Goal: Contribute content: Contribute content

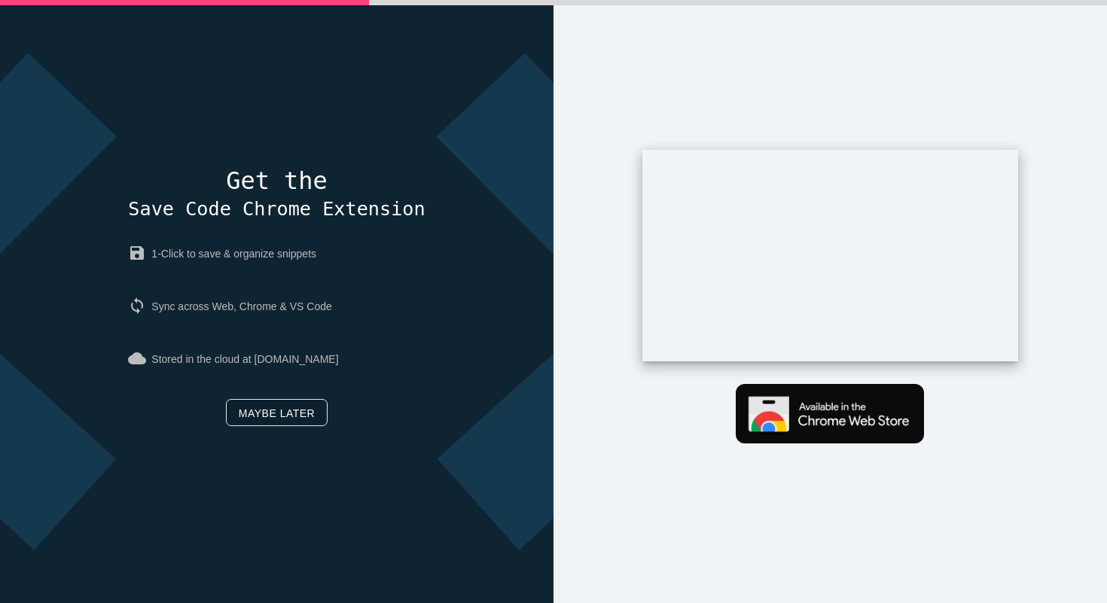
click at [291, 415] on link "Maybe later" at bounding box center [277, 412] width 102 height 27
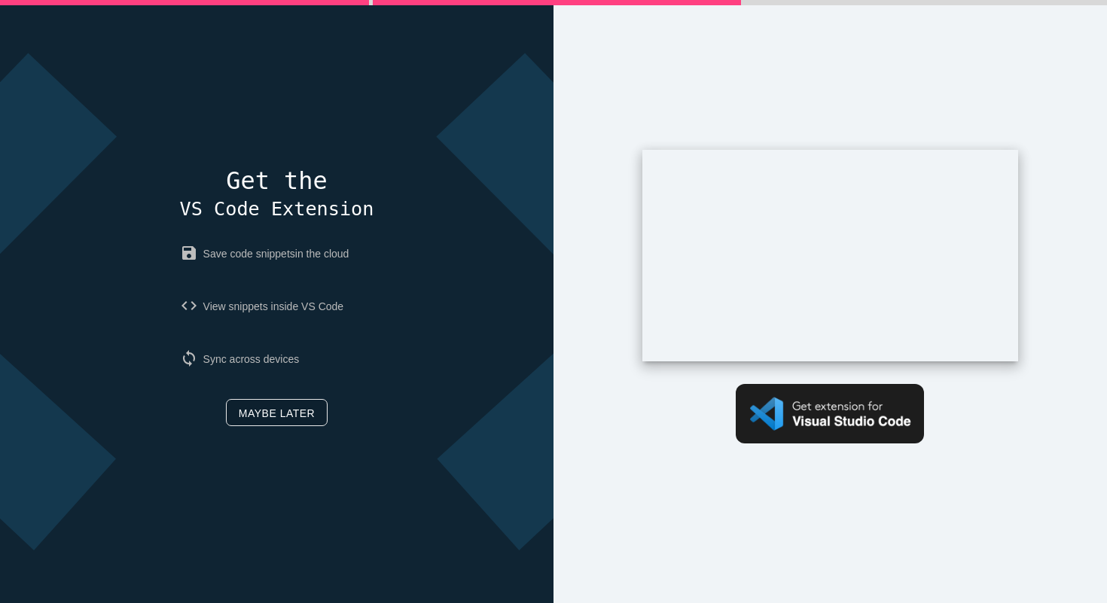
click at [291, 415] on link "Maybe later" at bounding box center [277, 412] width 102 height 27
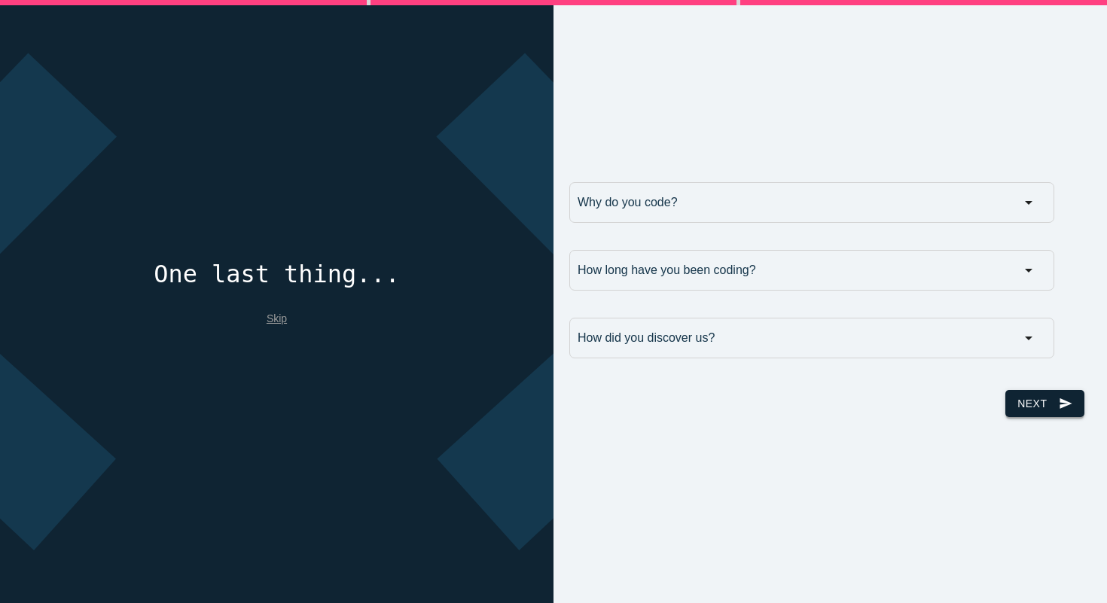
click at [1059, 403] on icon "send" at bounding box center [1066, 403] width 14 height 27
click at [927, 224] on div "Why do you code? Why do you code? For work For school For fun Why do you code? …" at bounding box center [804, 205] width 484 height 47
click at [910, 214] on input "Why do you code?" at bounding box center [811, 202] width 485 height 41
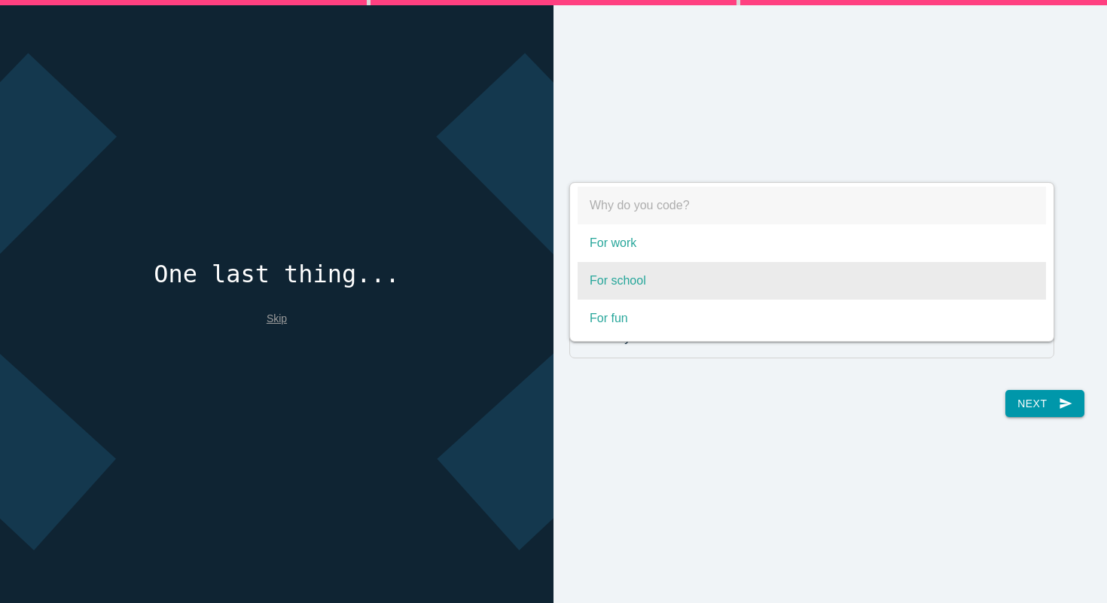
click at [810, 288] on span "For school" at bounding box center [812, 281] width 468 height 38
select select "For school"
type input "For school"
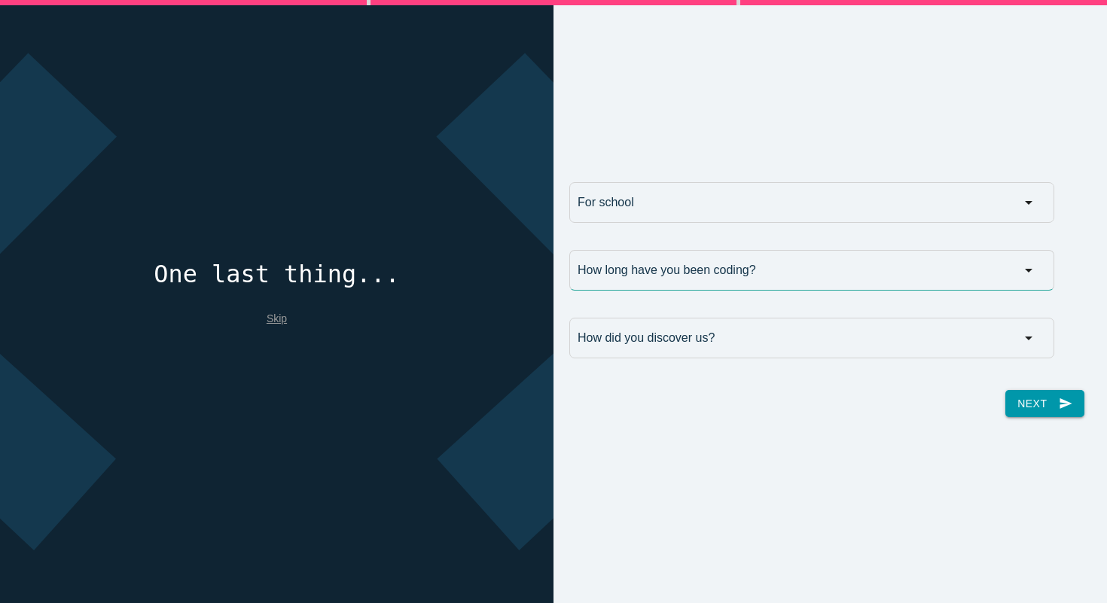
click at [798, 284] on input "How long have you been coding?" at bounding box center [811, 270] width 485 height 41
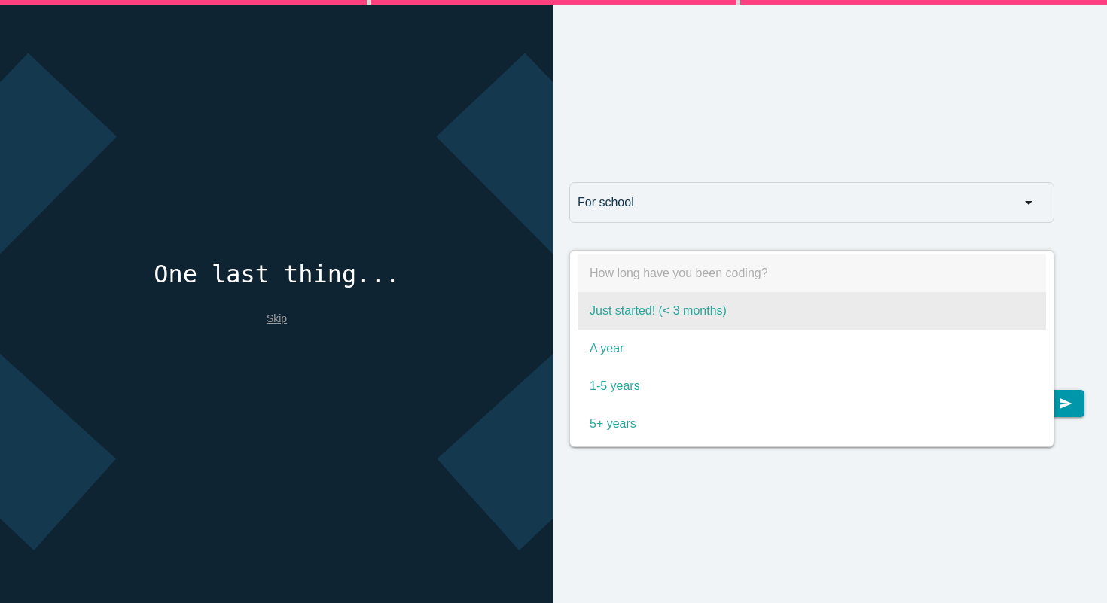
click at [754, 316] on span "Just started! (< 3 months)" at bounding box center [812, 311] width 468 height 38
select select "Just started! (< 3 months)"
type input "Just started! (< 3 months)"
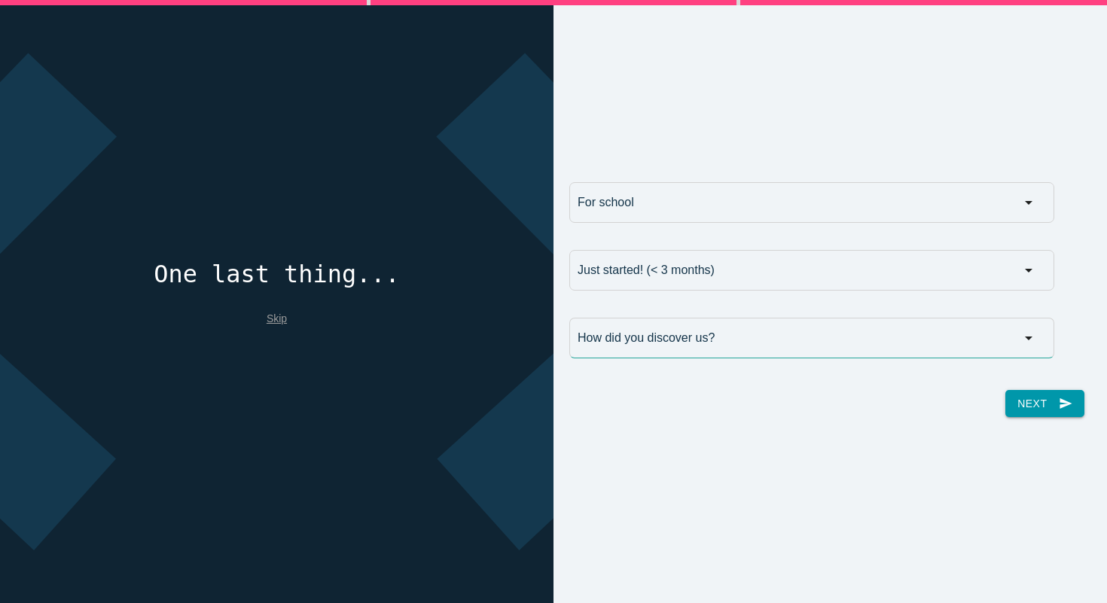
click at [742, 349] on input "How did you discover us?" at bounding box center [811, 338] width 485 height 41
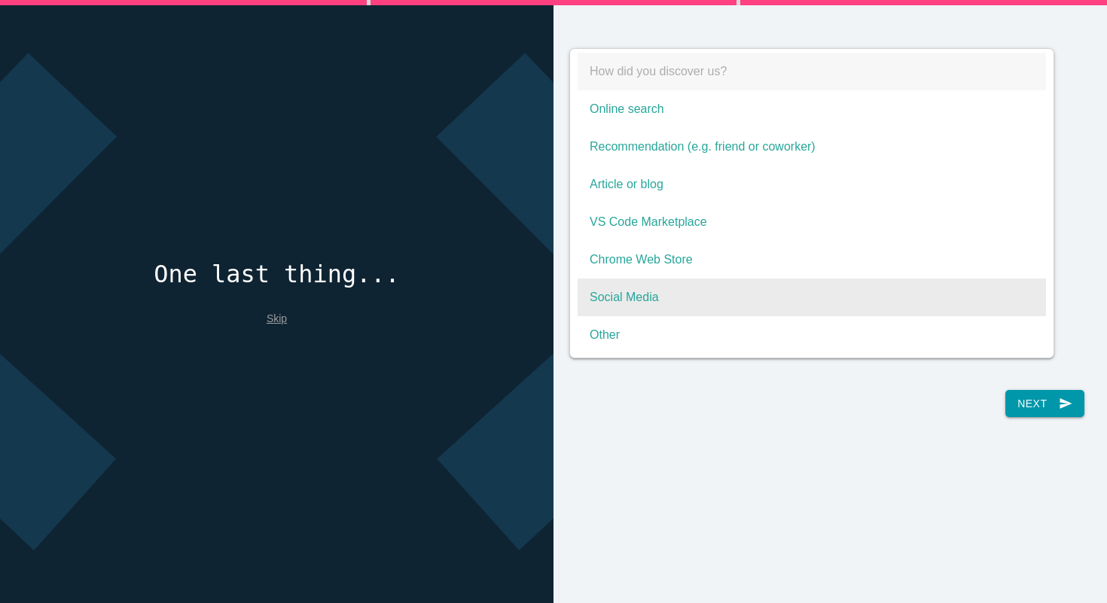
click at [709, 299] on span "Social Media" at bounding box center [812, 298] width 468 height 38
select select "Social Media"
type input "Social Media"
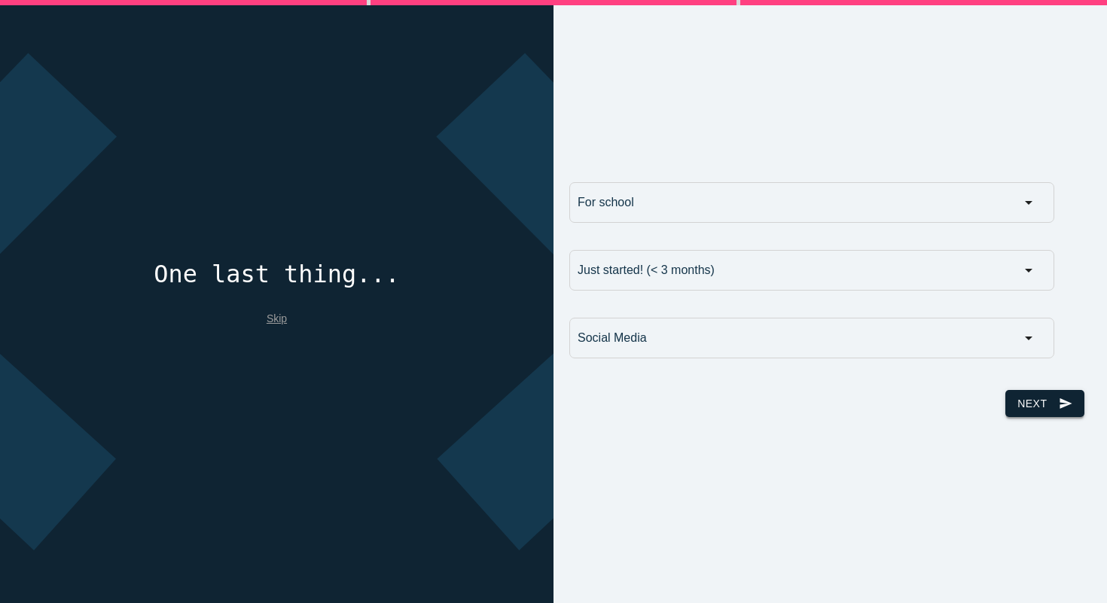
click at [1041, 396] on button "Next send" at bounding box center [1044, 403] width 78 height 27
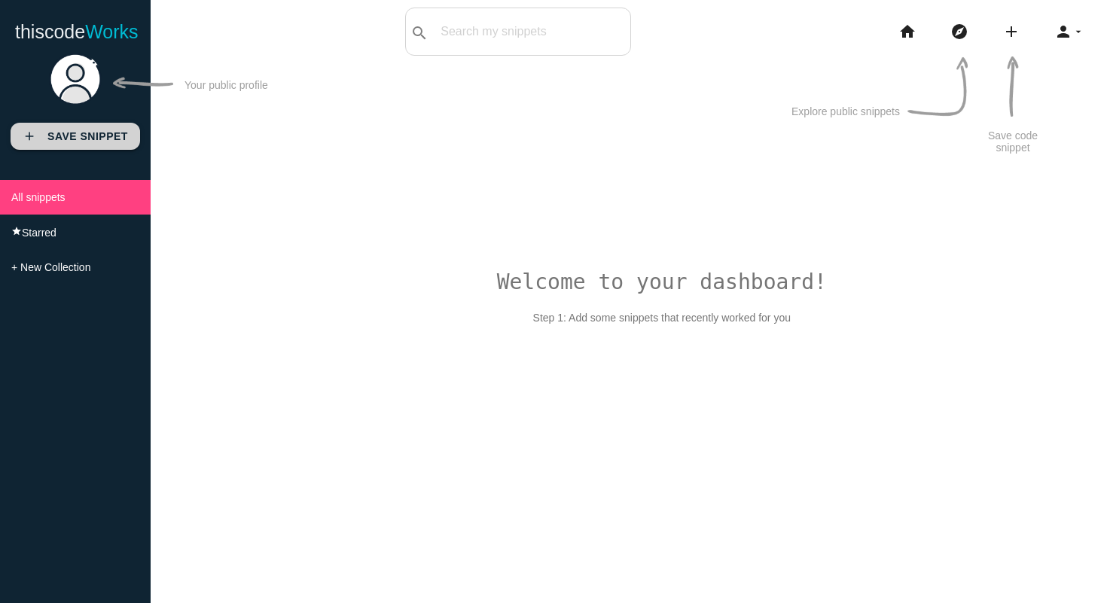
click at [79, 133] on b "Save Snippet" at bounding box center [87, 136] width 81 height 12
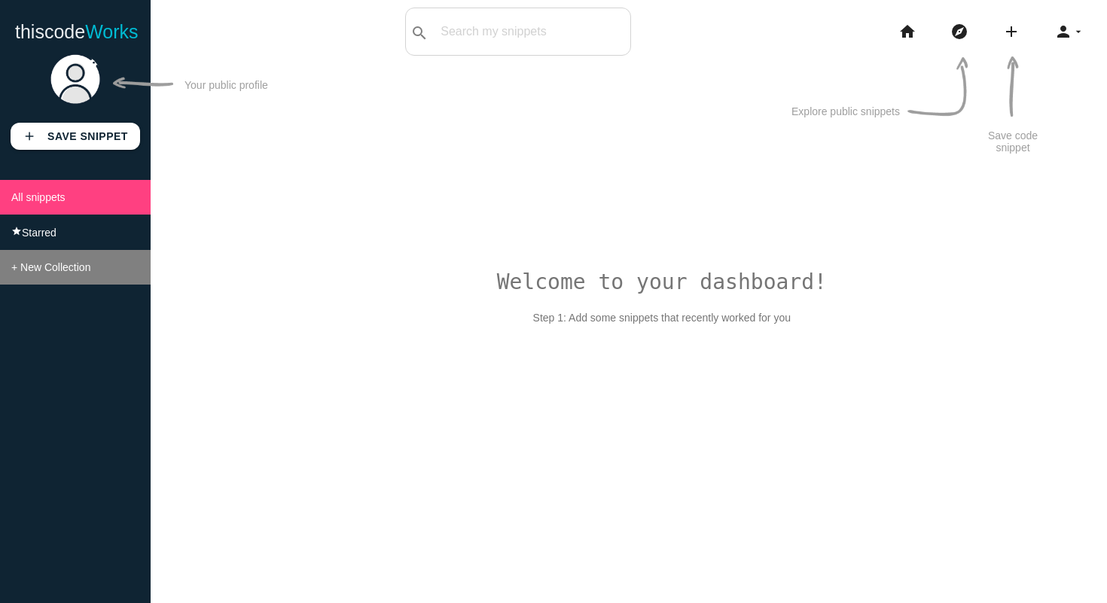
click at [99, 271] on li "+ New Collection" at bounding box center [75, 267] width 151 height 35
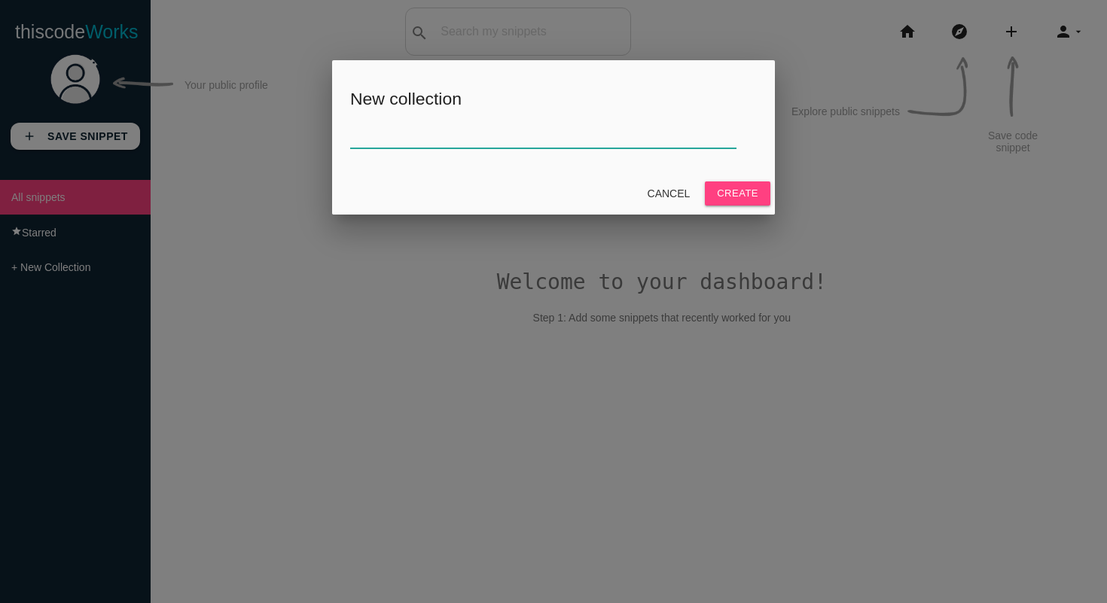
click at [406, 139] on input "text" at bounding box center [543, 132] width 386 height 32
type input "b"
type input "Vp"
click at [705, 181] on button "Create" at bounding box center [738, 193] width 66 height 24
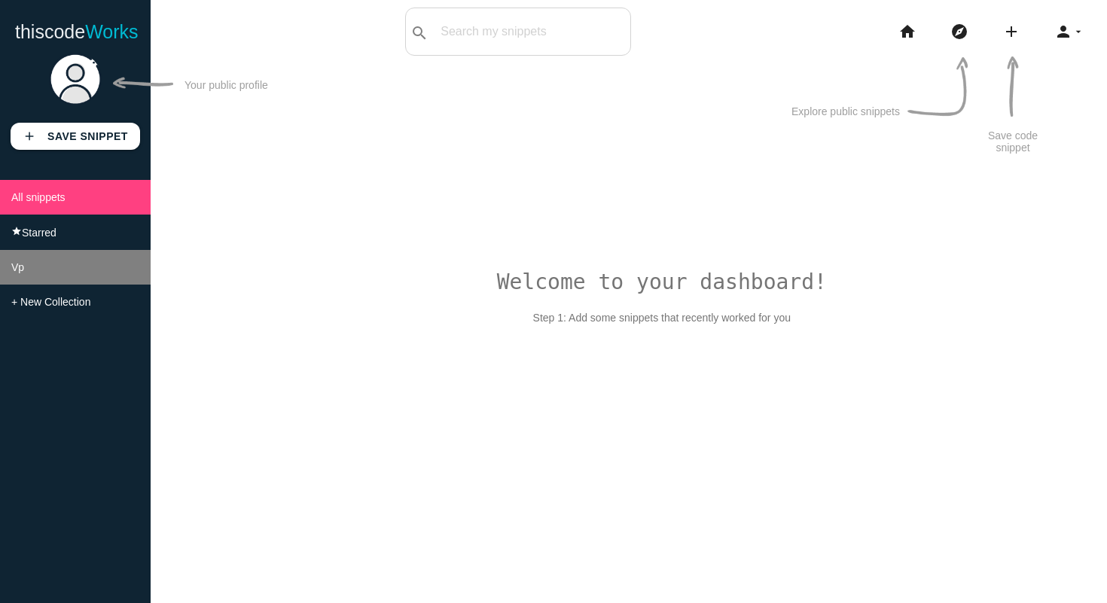
click at [99, 276] on li "Vp" at bounding box center [75, 267] width 151 height 35
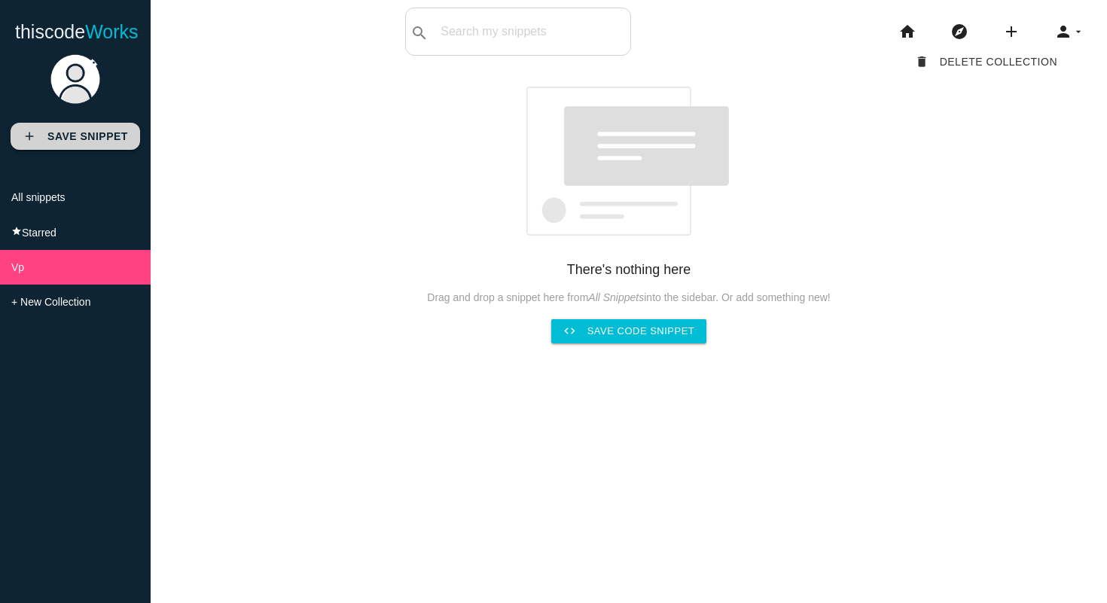
click at [111, 149] on link "add Save Snippet" at bounding box center [76, 136] width 130 height 27
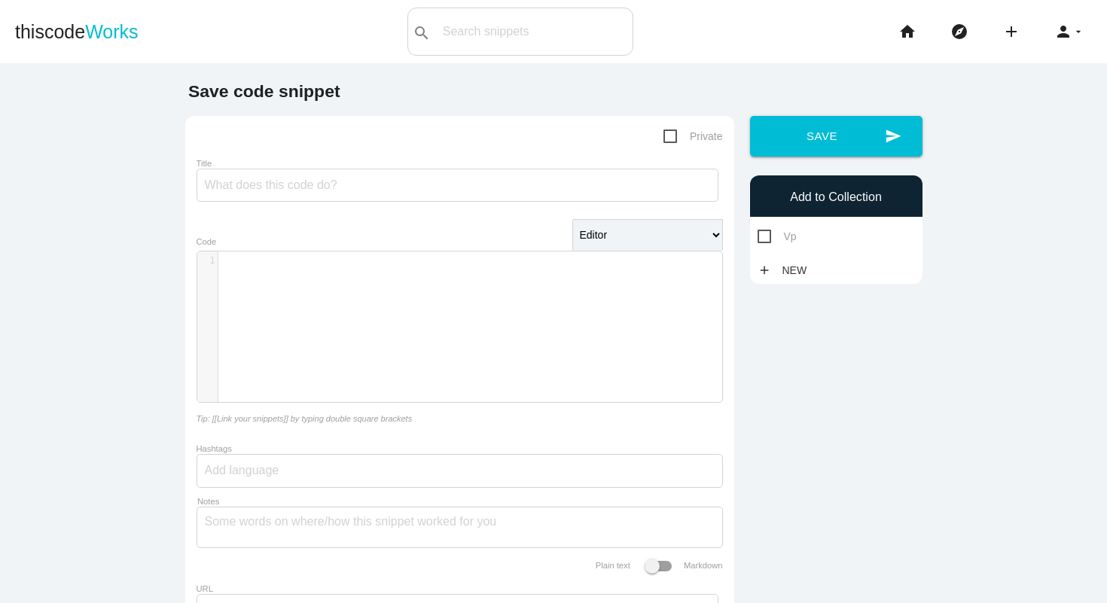
click at [763, 242] on span "Vp" at bounding box center [777, 236] width 39 height 19
click at [763, 237] on input "Vp" at bounding box center [763, 232] width 10 height 10
checkbox input "true"
click at [280, 184] on input "Title" at bounding box center [458, 185] width 522 height 33
type input "Prime"
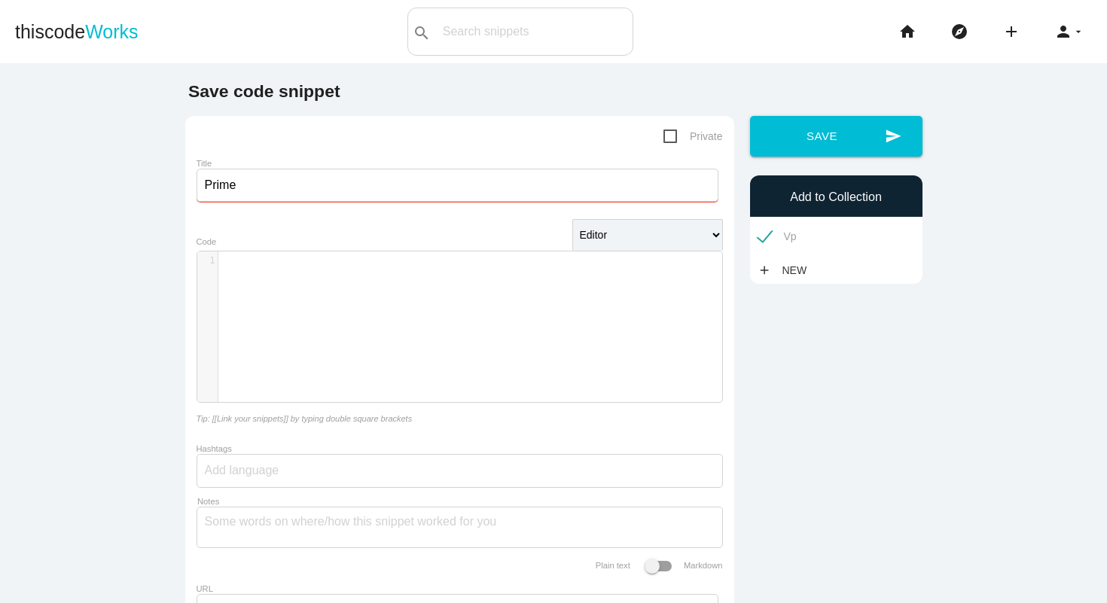
click at [383, 294] on div "​ x 1 ​" at bounding box center [470, 338] width 547 height 173
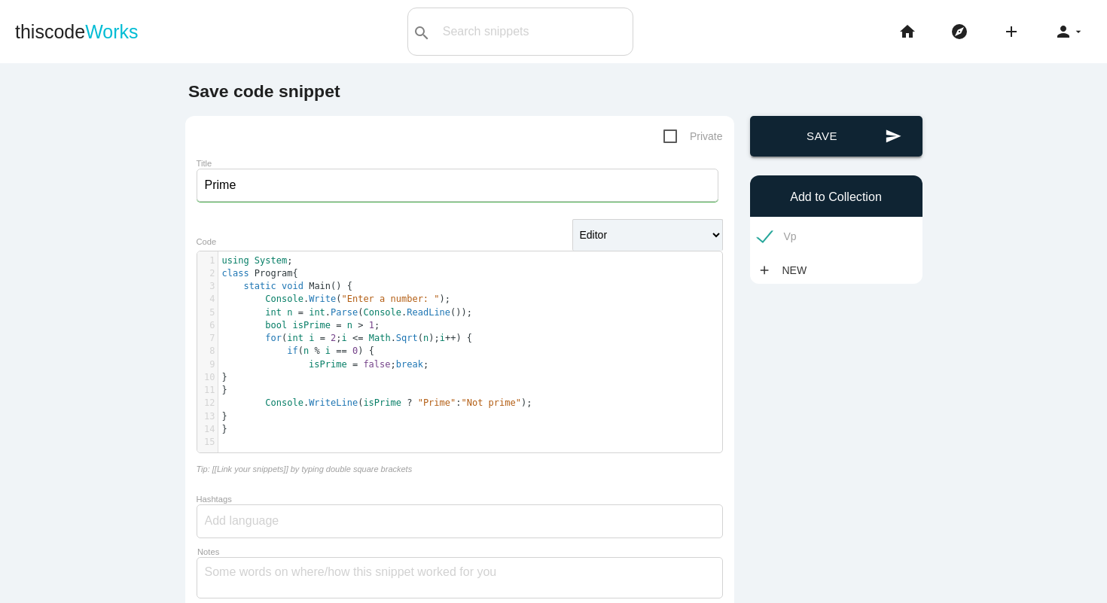
click at [852, 136] on button "send Save" at bounding box center [836, 136] width 172 height 41
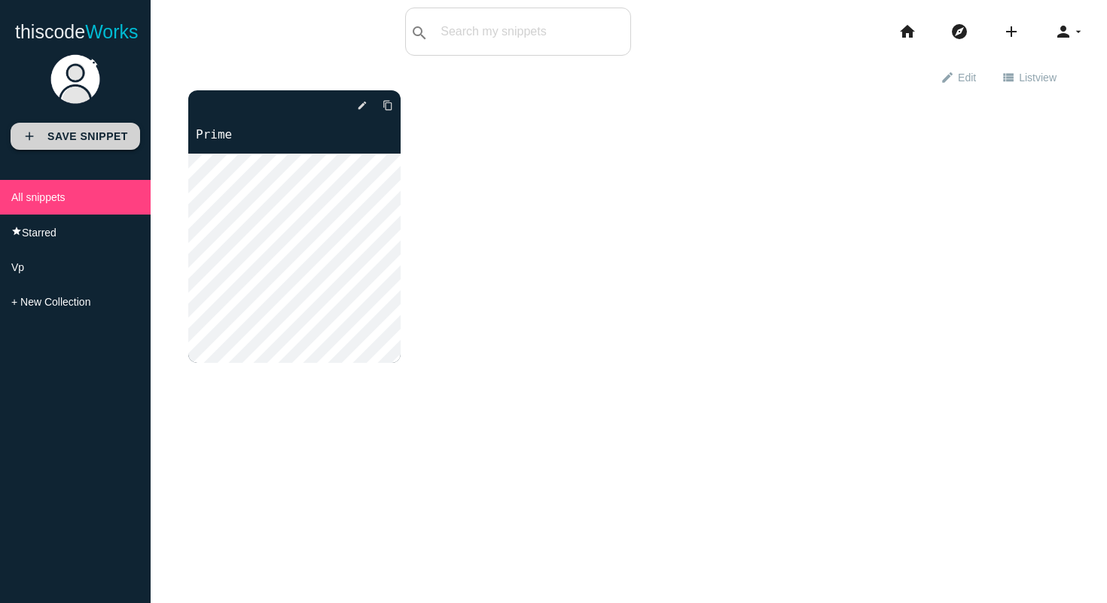
click at [97, 130] on b "Save Snippet" at bounding box center [87, 136] width 81 height 12
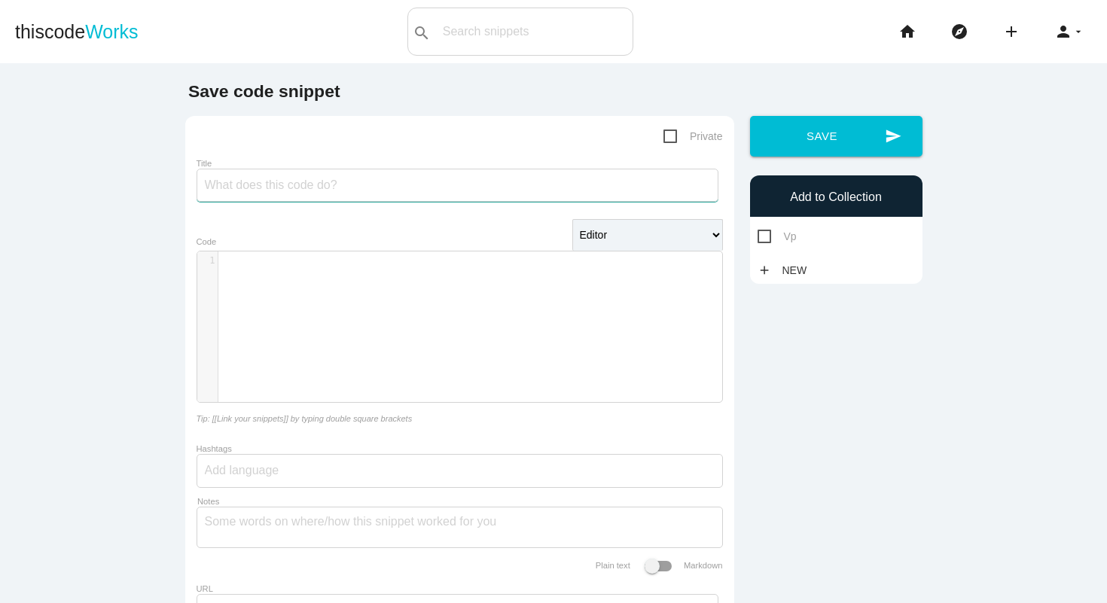
click at [417, 172] on input "Title" at bounding box center [458, 185] width 522 height 33
type input "Fibonacci"
click at [387, 293] on div "​ x 1 ​" at bounding box center [470, 338] width 547 height 173
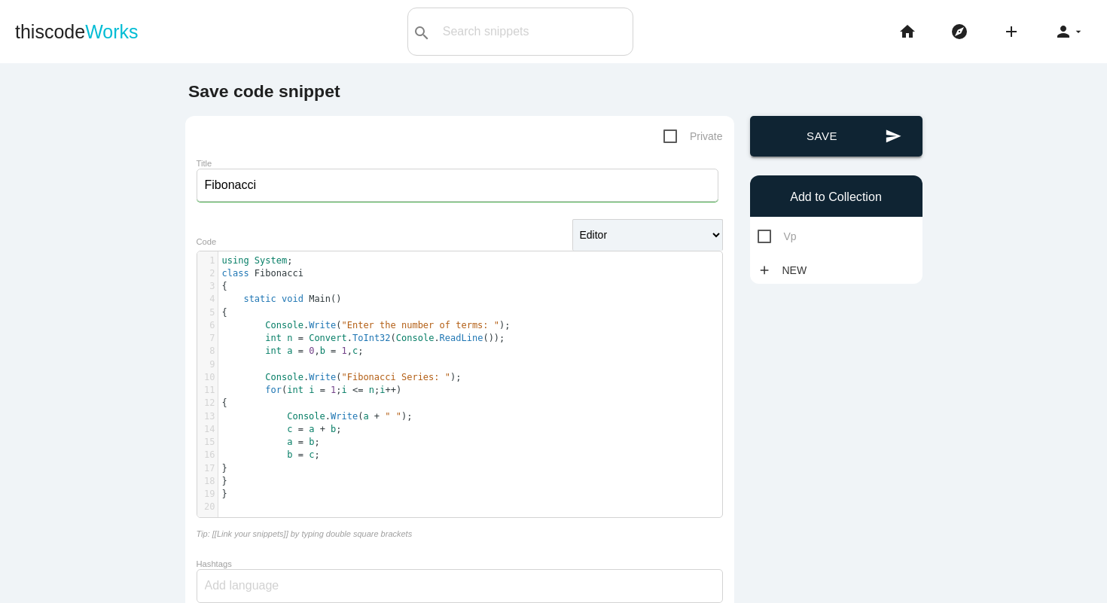
click at [869, 130] on button "send Save" at bounding box center [836, 136] width 172 height 41
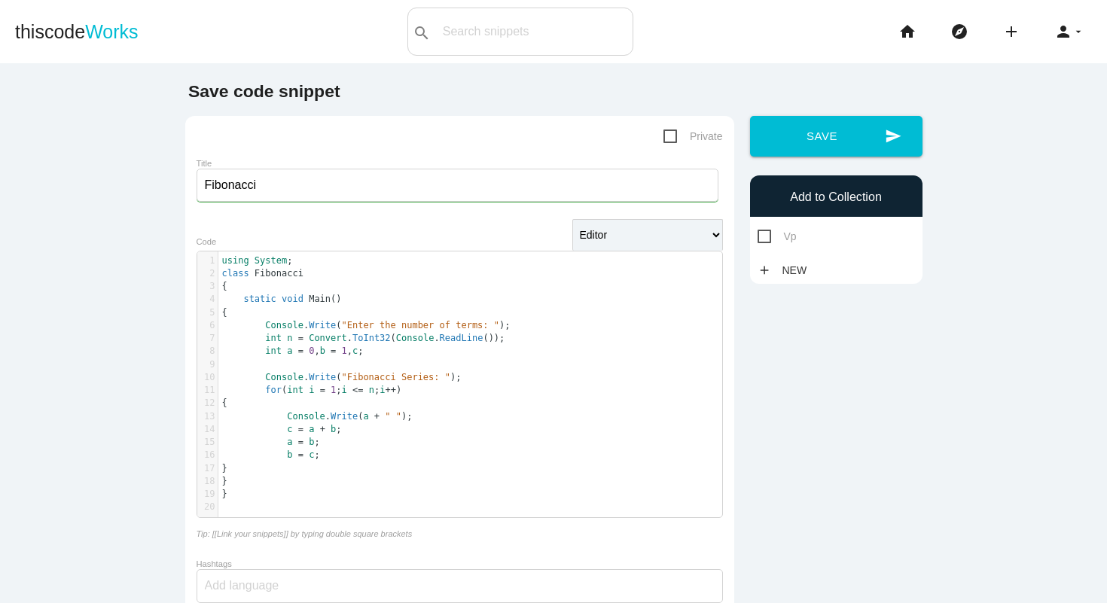
click at [767, 241] on span "Vp" at bounding box center [777, 236] width 39 height 19
click at [767, 237] on input "Vp" at bounding box center [763, 232] width 10 height 10
checkbox input "true"
click at [823, 160] on div "send Save Add to Collection Vp add New" at bounding box center [836, 200] width 188 height 168
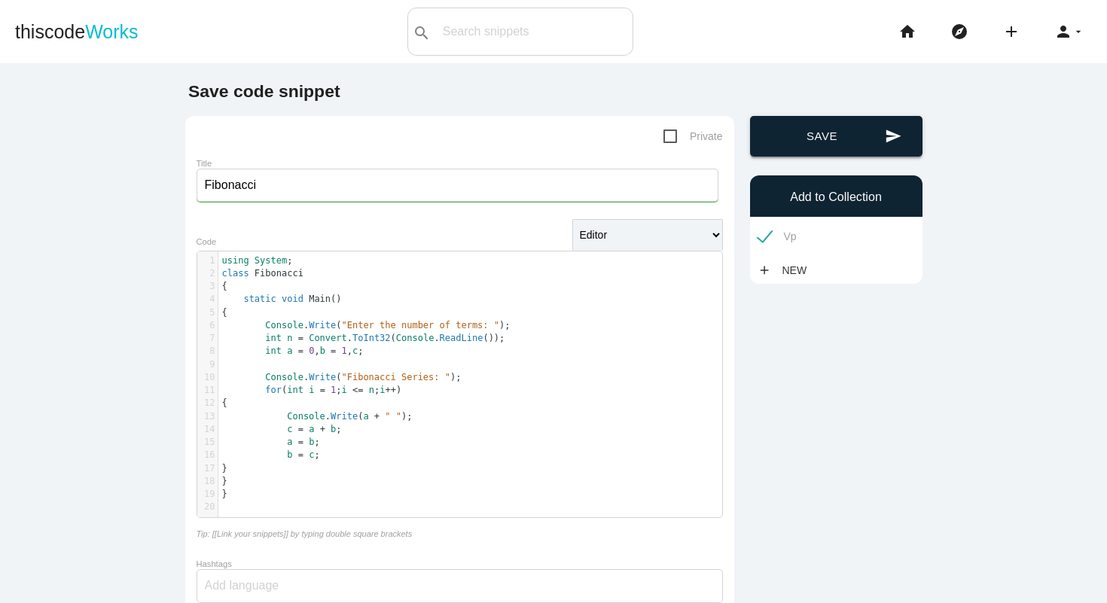
click at [823, 147] on button "send Save" at bounding box center [836, 136] width 172 height 41
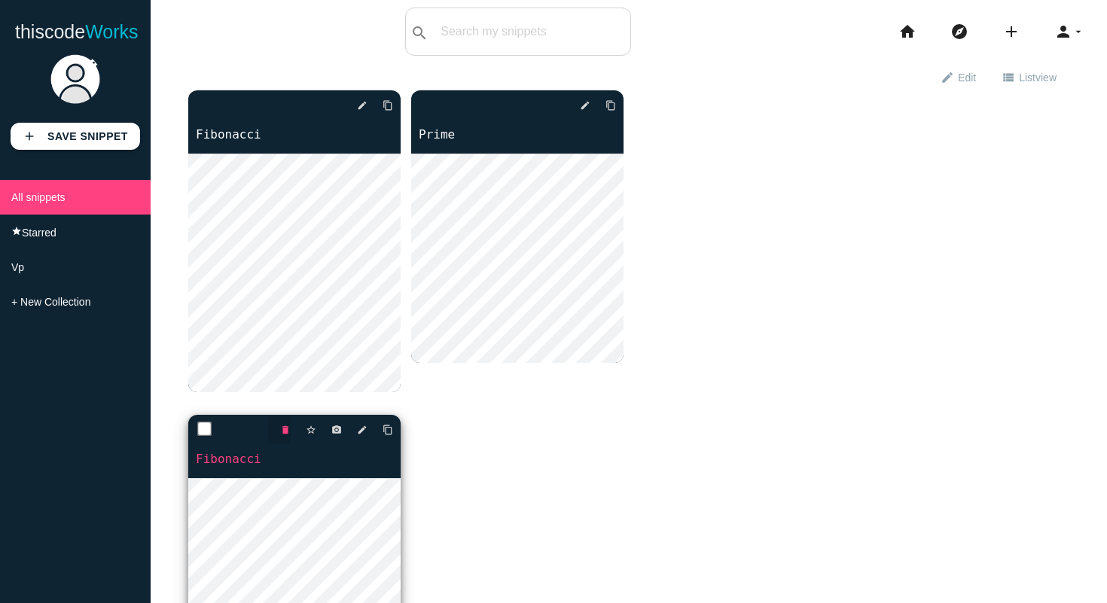
click at [289, 434] on icon "delete" at bounding box center [285, 429] width 11 height 27
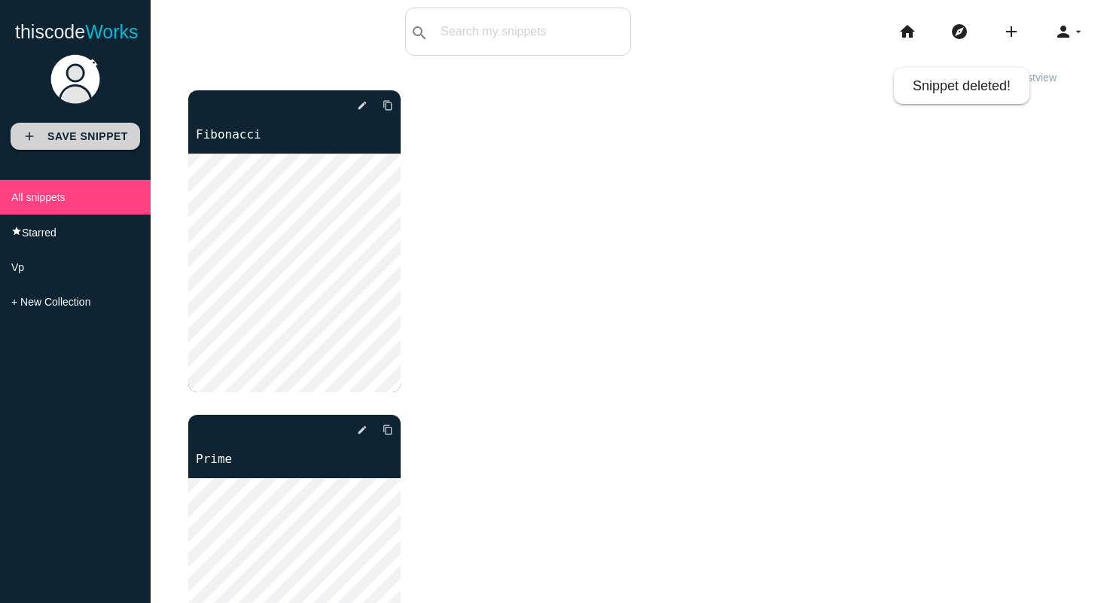
click at [81, 138] on b "Save Snippet" at bounding box center [87, 136] width 81 height 12
click at [84, 132] on b "Save Snippet" at bounding box center [87, 136] width 81 height 12
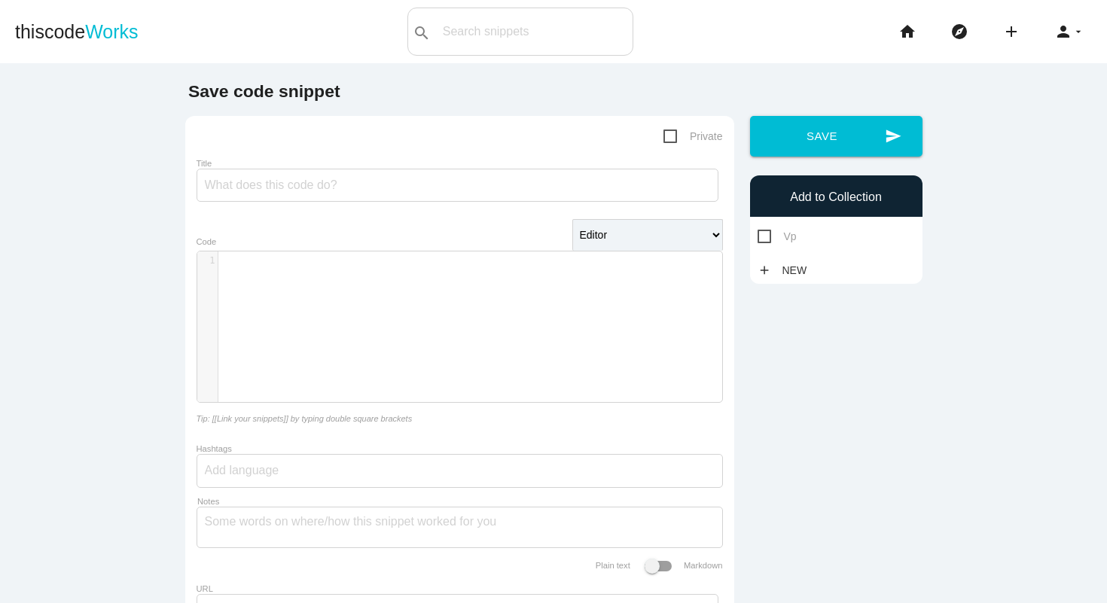
click at [366, 206] on div "Title" at bounding box center [460, 182] width 526 height 51
click at [377, 197] on input "Title" at bounding box center [458, 185] width 522 height 33
type input "Palindrome"
click at [429, 328] on div "​ x 1 ​" at bounding box center [470, 338] width 547 height 173
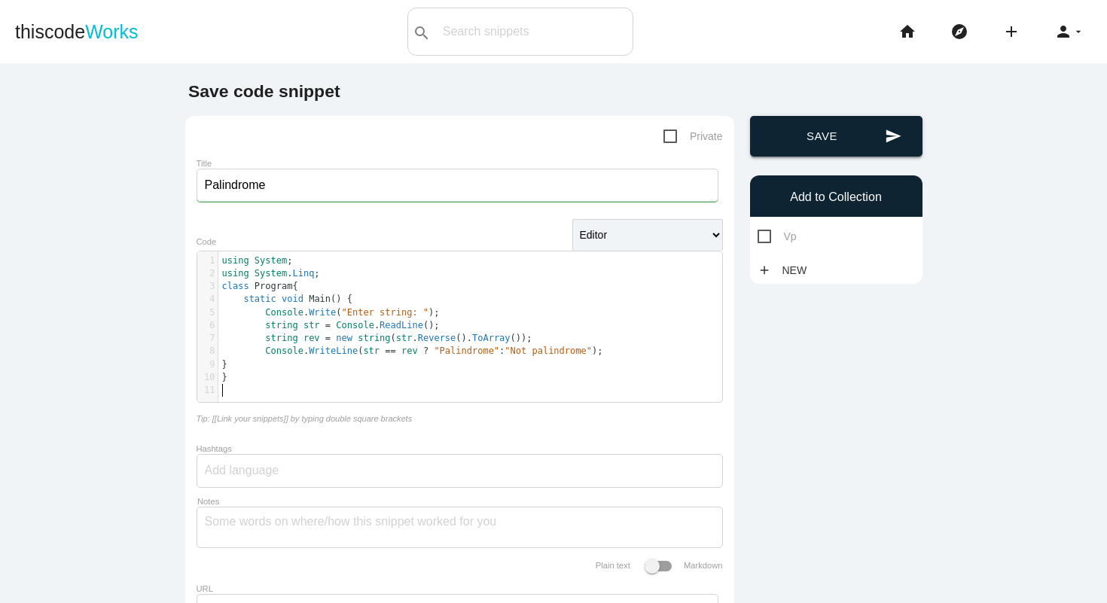
click at [862, 142] on button "send Save" at bounding box center [836, 136] width 172 height 41
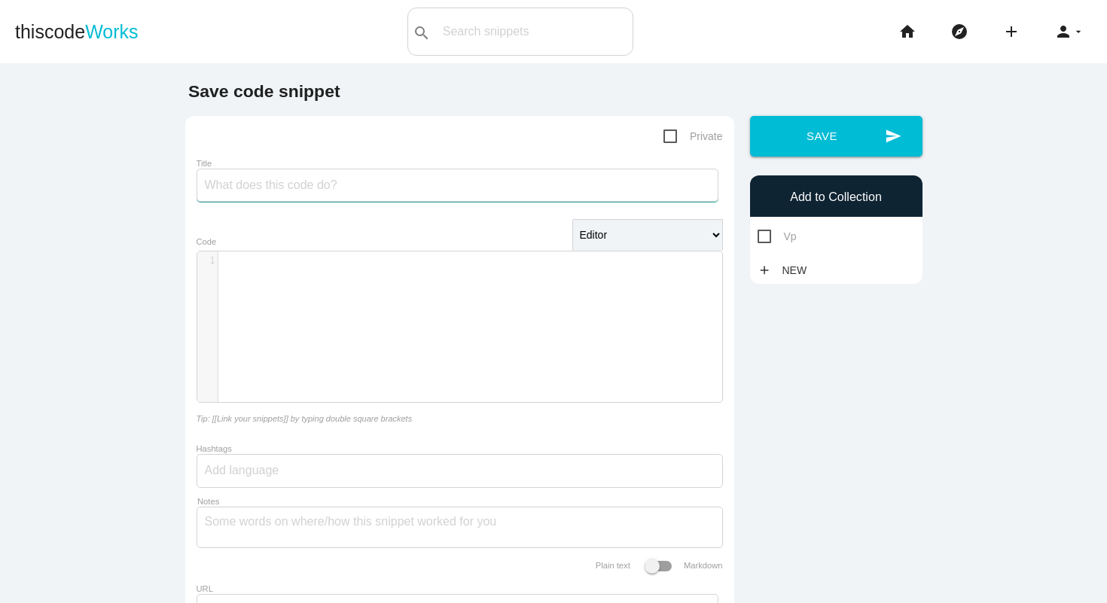
click at [353, 194] on input "Title" at bounding box center [458, 185] width 522 height 33
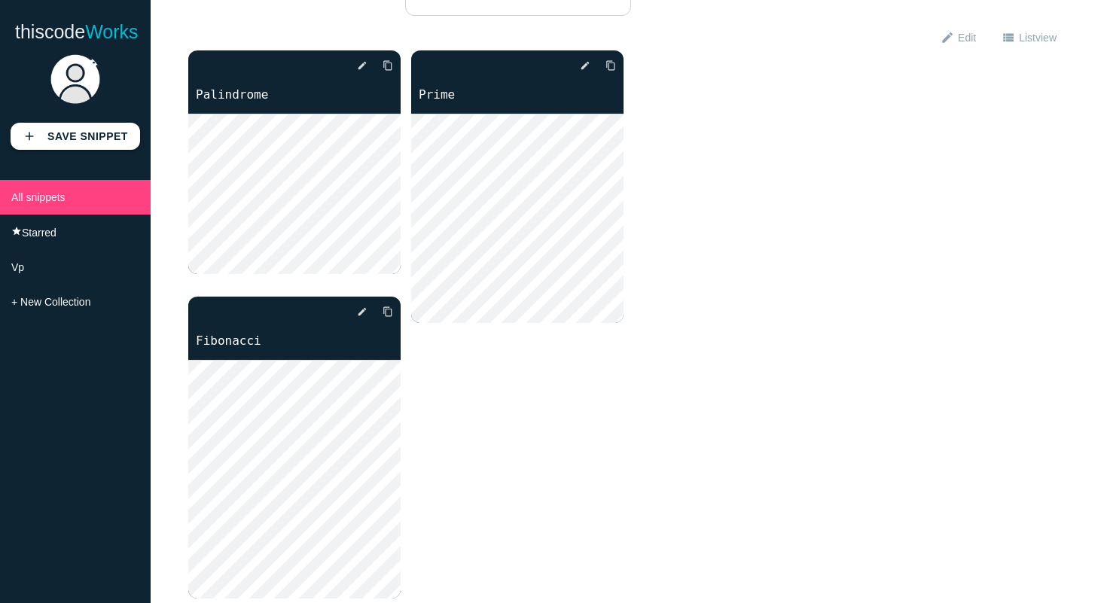
scroll to position [56, 0]
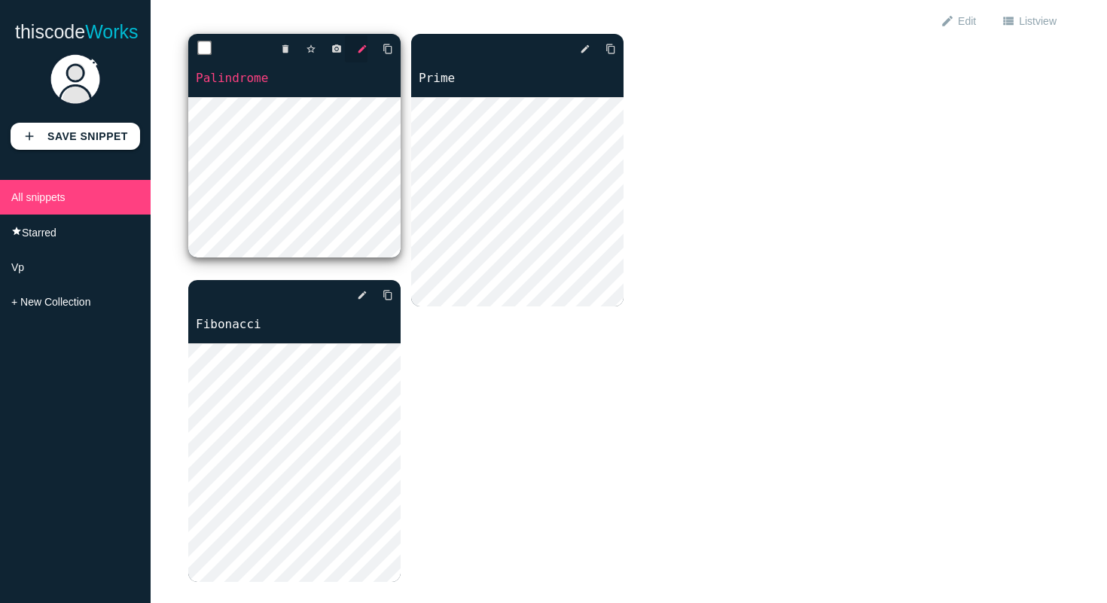
click at [357, 50] on icon "edit" at bounding box center [362, 48] width 11 height 27
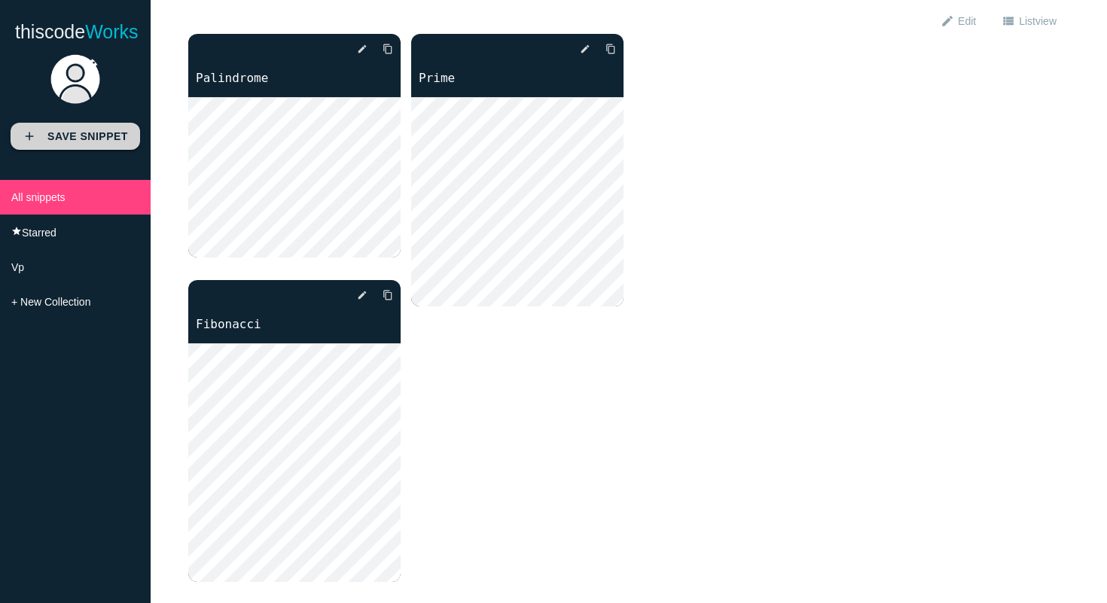
click at [75, 144] on link "add Save Snippet" at bounding box center [76, 136] width 130 height 27
click at [99, 133] on b "Save Snippet" at bounding box center [87, 136] width 81 height 12
click at [78, 136] on b "Save Snippet" at bounding box center [87, 136] width 81 height 12
click at [76, 133] on b "Save Snippet" at bounding box center [87, 136] width 81 height 12
click at [56, 121] on link at bounding box center [75, 117] width 83 height 12
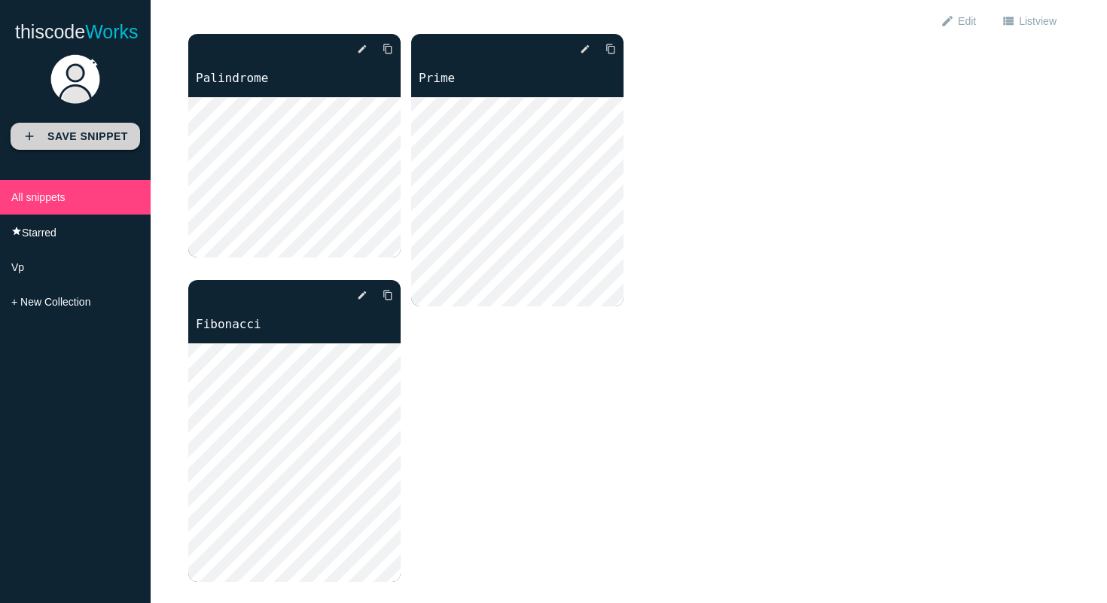
click at [72, 128] on link "add Save Snippet" at bounding box center [76, 136] width 130 height 27
click at [100, 129] on link "add Save Snippet" at bounding box center [76, 136] width 130 height 27
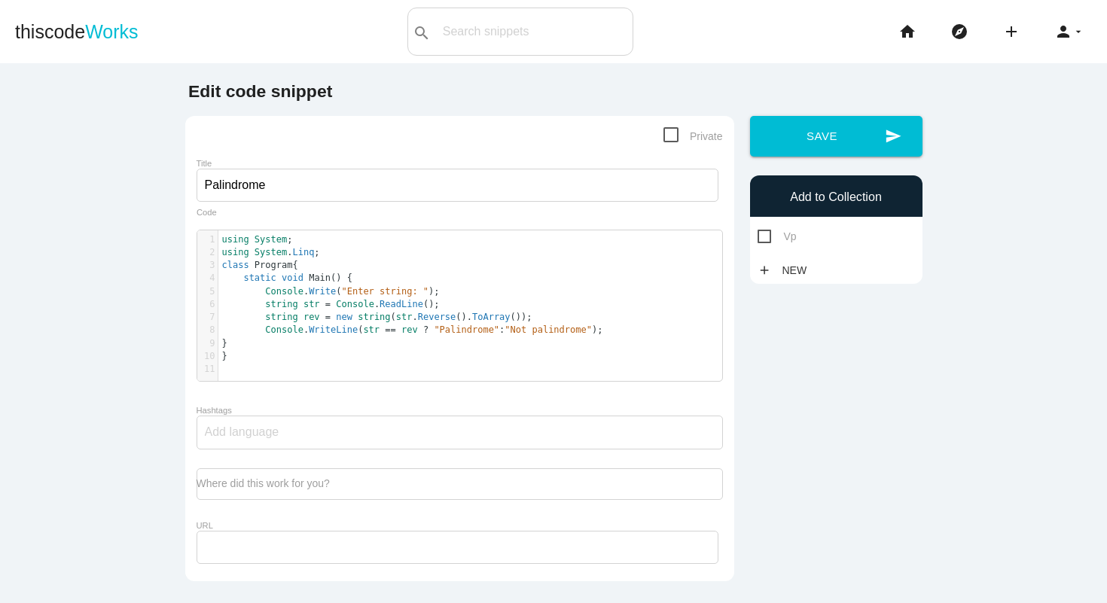
scroll to position [5, 0]
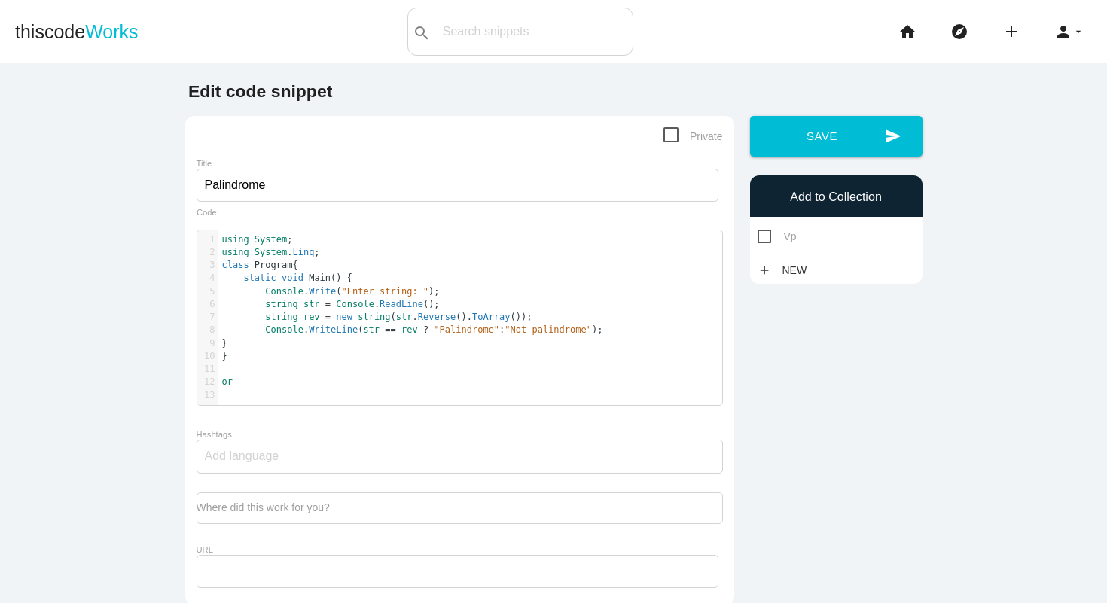
type textarea "or"
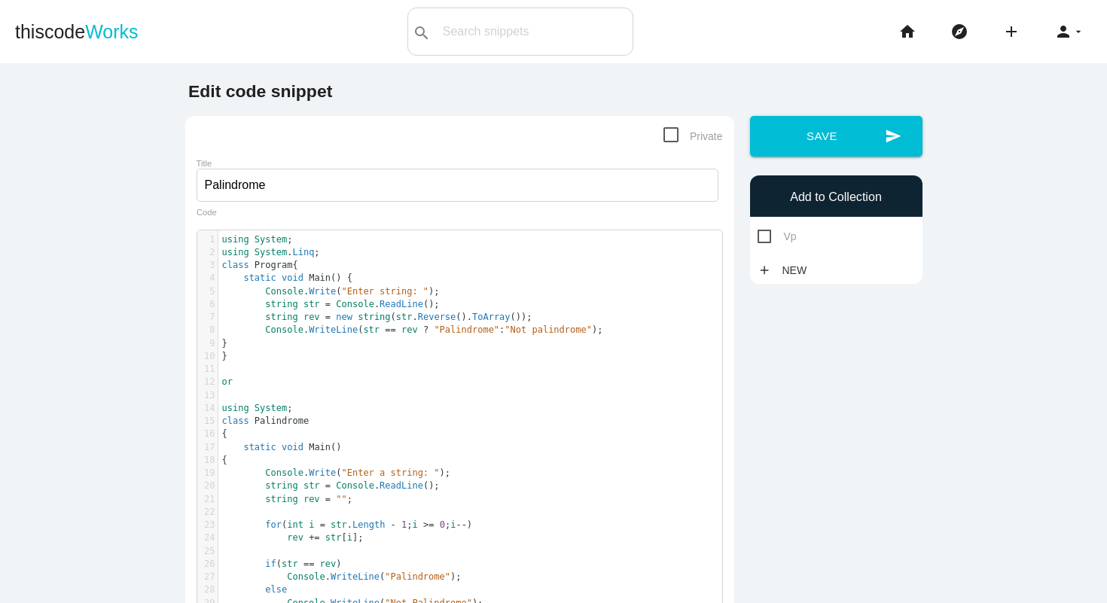
scroll to position [62, 0]
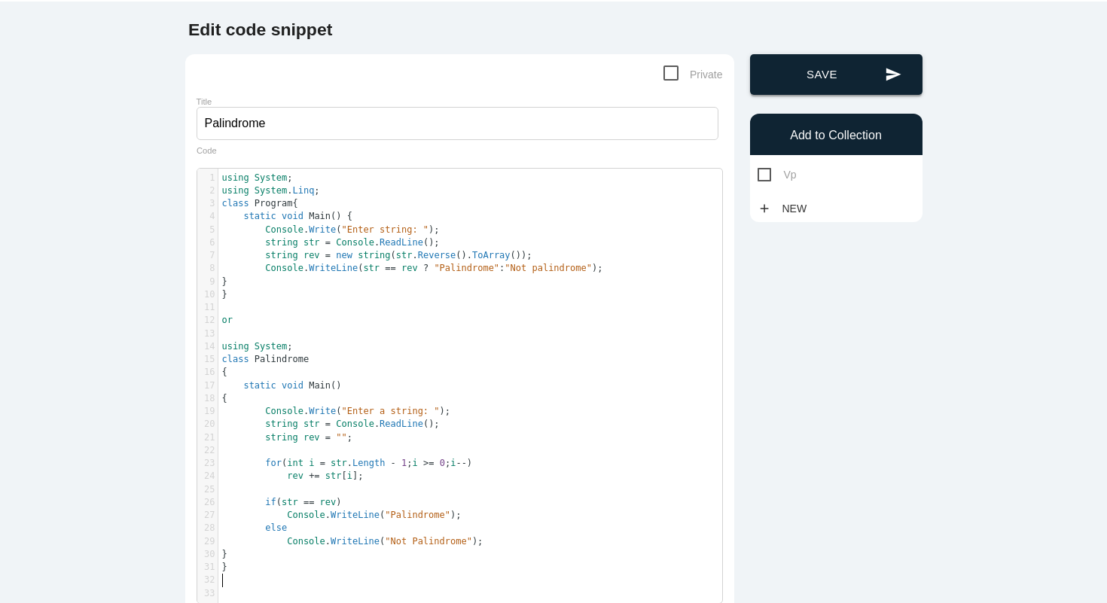
click at [804, 79] on button "send Save" at bounding box center [836, 74] width 172 height 41
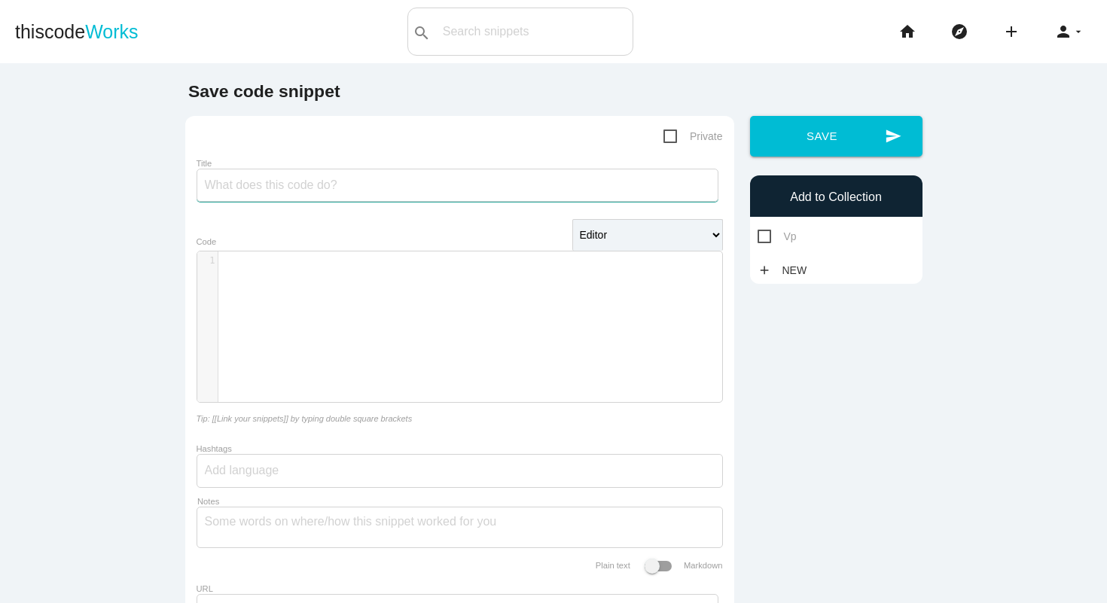
click at [463, 187] on input "Title" at bounding box center [458, 185] width 522 height 33
type input "rev of num"
click at [480, 282] on div "​ x 1 ​" at bounding box center [470, 338] width 547 height 173
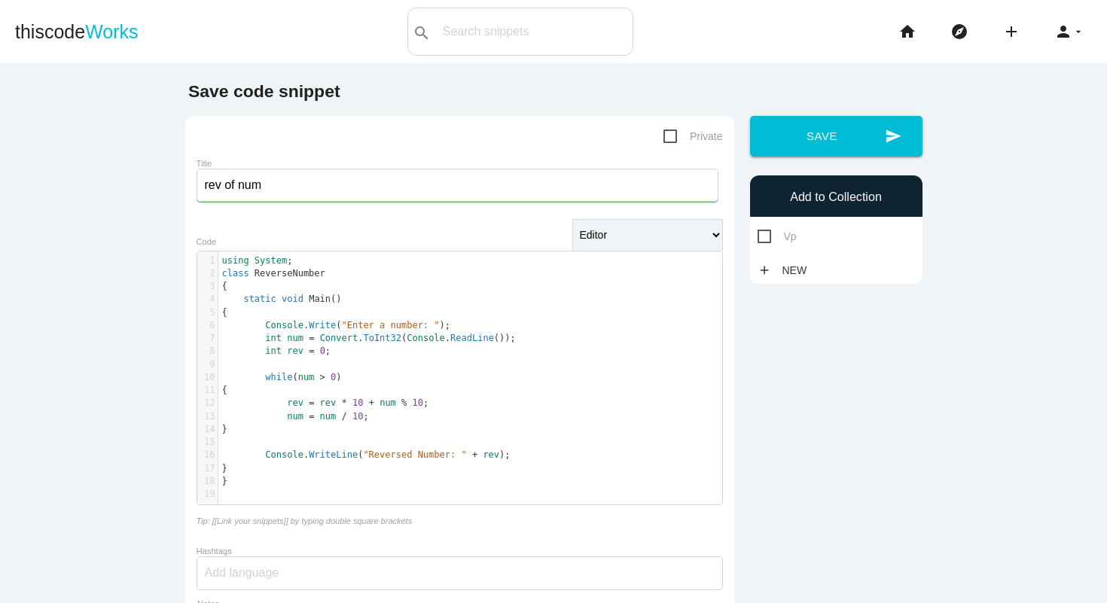
click at [768, 233] on span "Vp" at bounding box center [777, 236] width 39 height 19
click at [767, 233] on input "Vp" at bounding box center [763, 232] width 10 height 10
checkbox input "true"
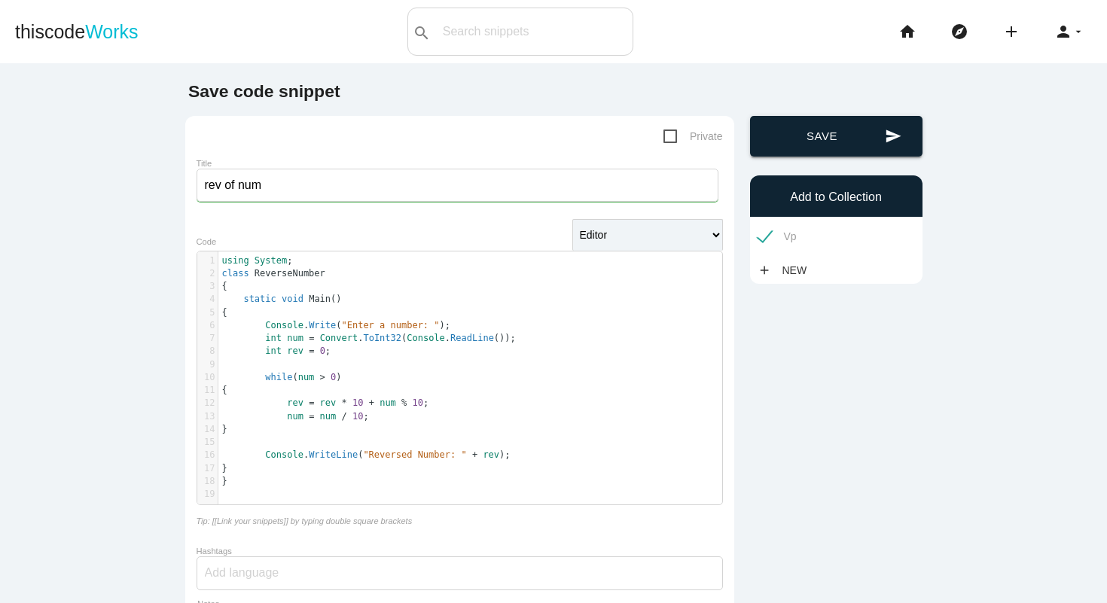
click at [846, 147] on button "send Save" at bounding box center [836, 136] width 172 height 41
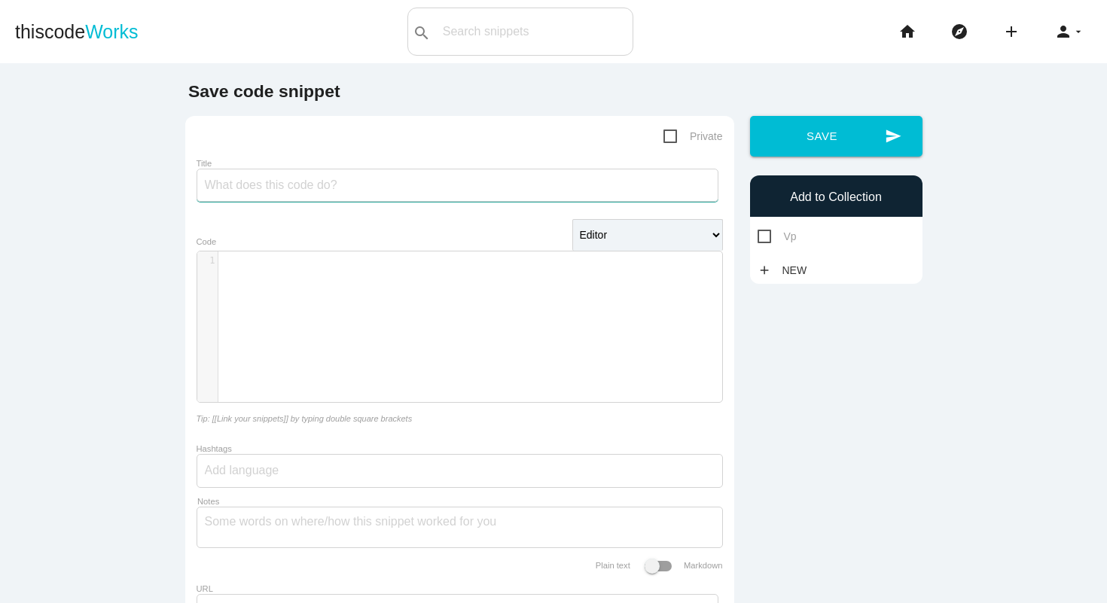
click at [498, 175] on input "Title" at bounding box center [458, 185] width 522 height 33
type input "sum of digits"
click at [372, 341] on div "​ x 1 ​" at bounding box center [470, 338] width 547 height 173
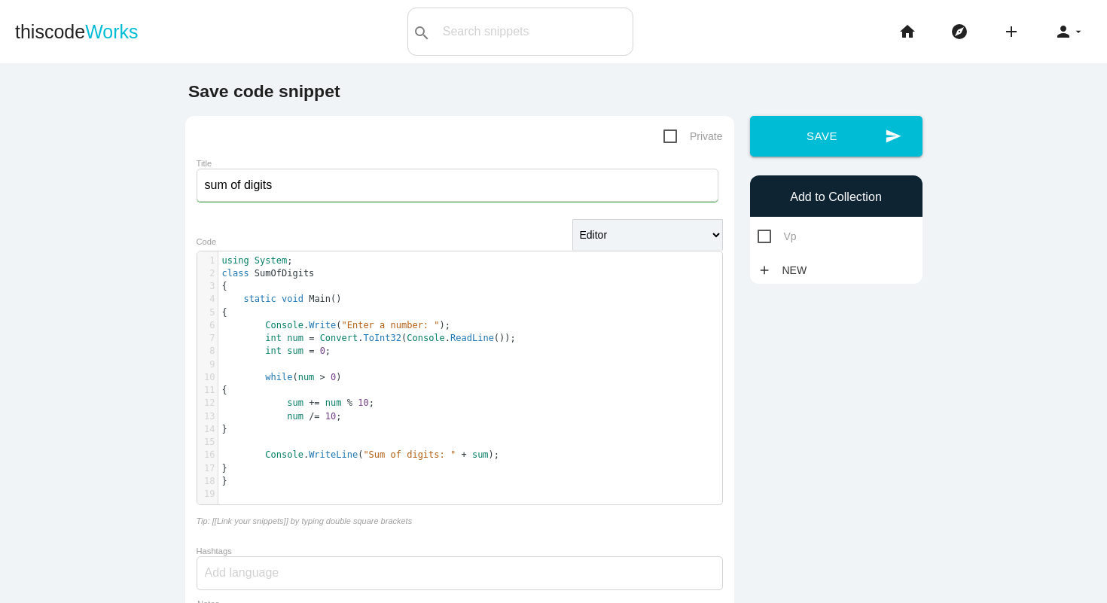
click at [765, 237] on span "Vp" at bounding box center [777, 236] width 39 height 19
click at [765, 237] on input "Vp" at bounding box center [763, 232] width 10 height 10
checkbox input "true"
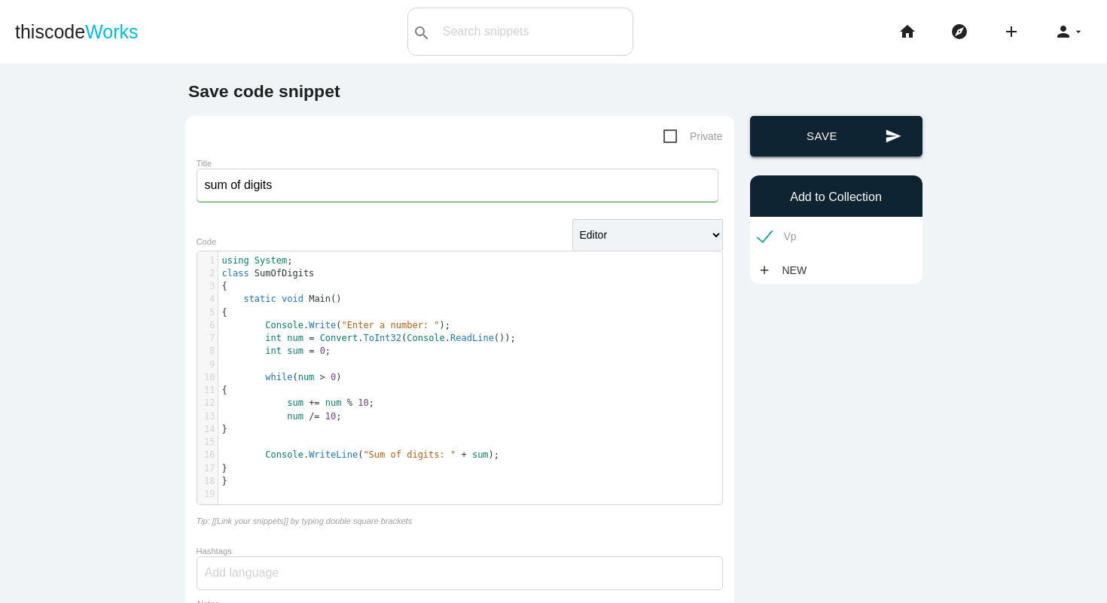
click at [847, 142] on button "send Save" at bounding box center [836, 136] width 172 height 41
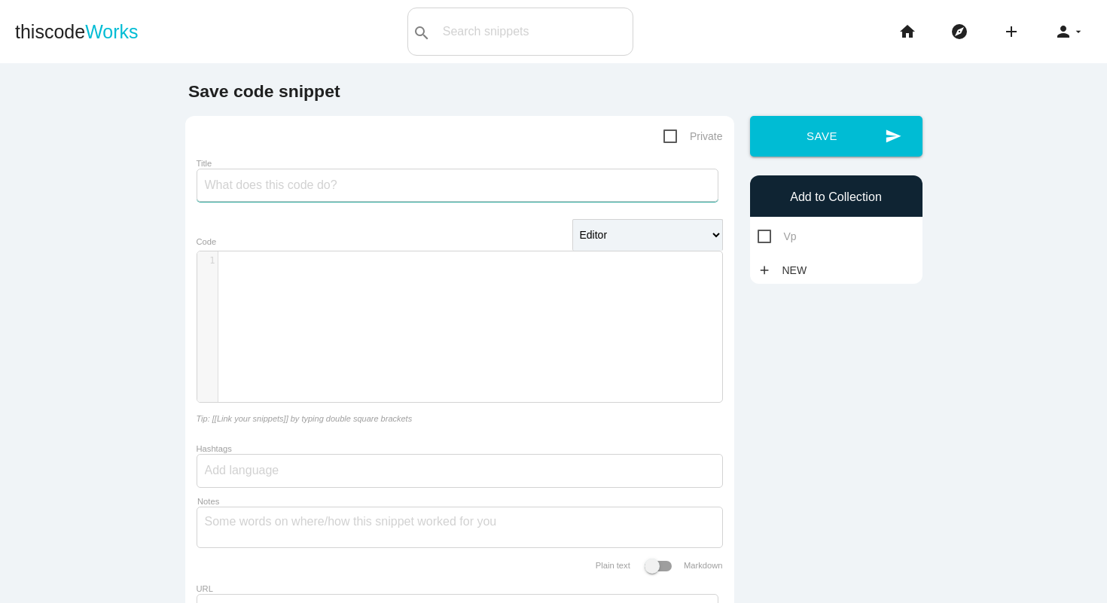
click at [520, 191] on input "Title" at bounding box center [458, 185] width 522 height 33
type input "count of vowels"
click at [505, 323] on div "​ x 1 ​" at bounding box center [470, 338] width 547 height 173
drag, startPoint x: 499, startPoint y: 364, endPoint x: 562, endPoint y: 602, distance: 246.8
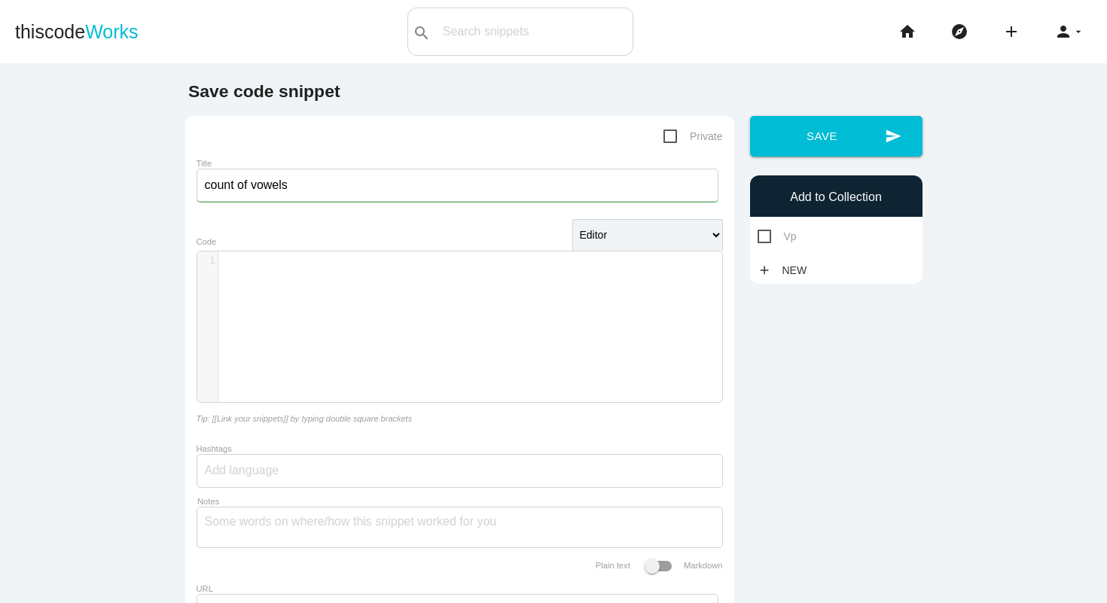
click at [499, 367] on div "​ x 1 ​" at bounding box center [470, 338] width 547 height 173
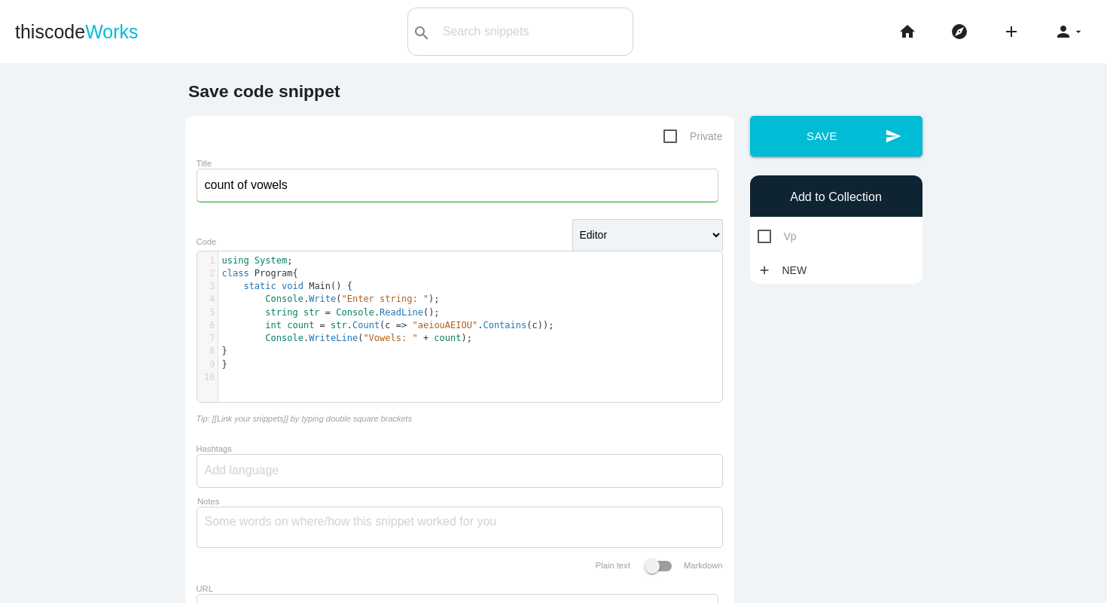
click at [765, 236] on span "Vp" at bounding box center [777, 236] width 39 height 19
click at [765, 236] on input "Vp" at bounding box center [763, 232] width 10 height 10
checkbox input "true"
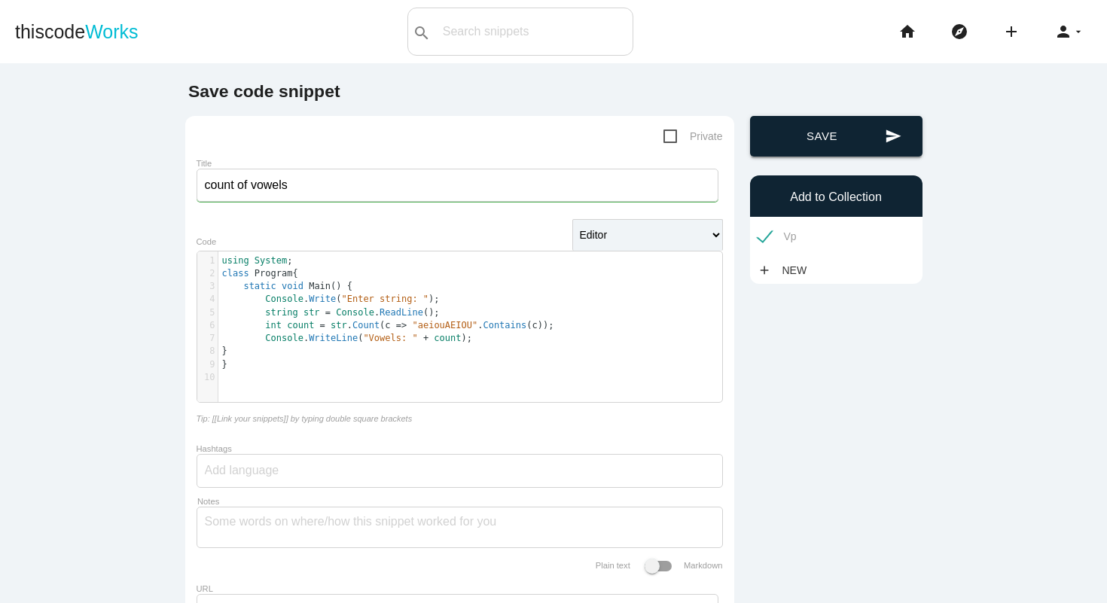
click at [828, 141] on button "send Save" at bounding box center [836, 136] width 172 height 41
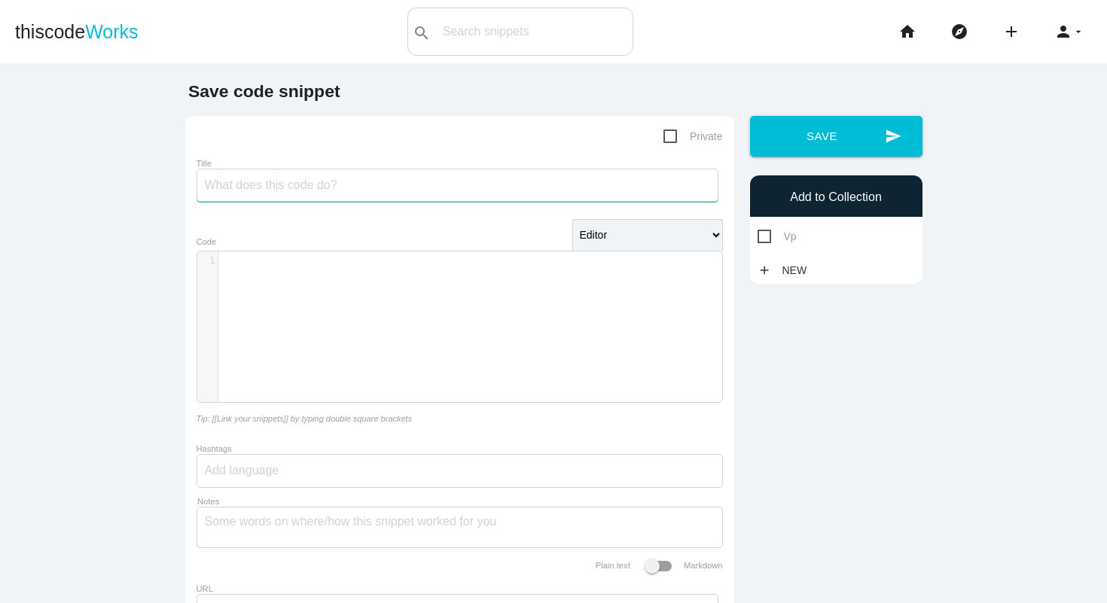
click at [475, 191] on input "Title" at bounding box center [458, 185] width 522 height 33
click at [331, 187] on input "string manipulation ans sb" at bounding box center [458, 185] width 522 height 33
type input "string manipulation and sb"
click at [352, 336] on div "​ x 1 ​" at bounding box center [470, 338] width 547 height 173
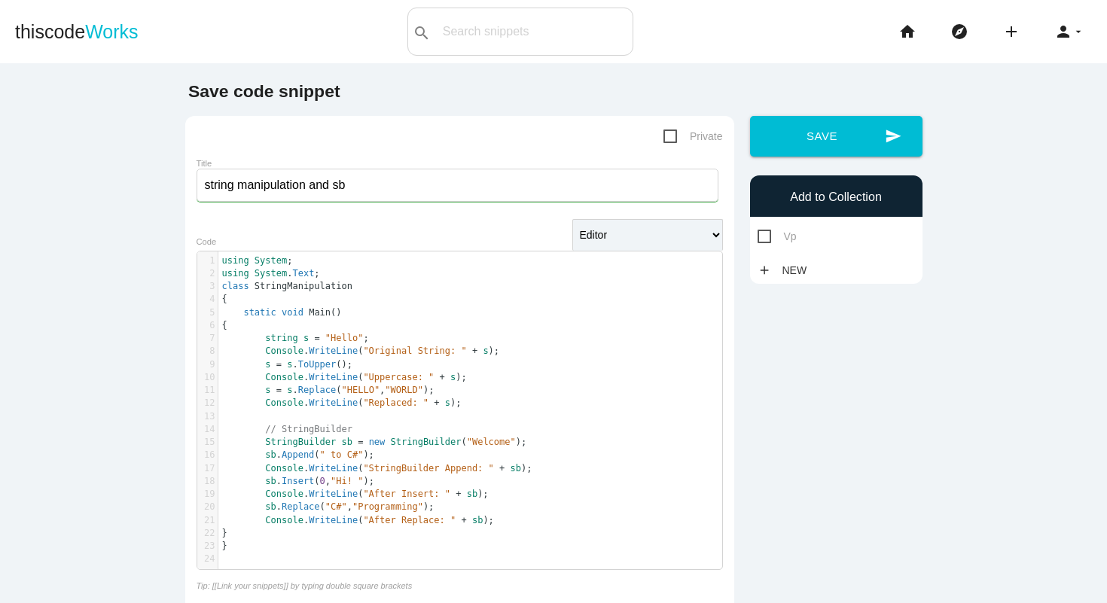
click at [767, 242] on span "Vp" at bounding box center [777, 236] width 39 height 19
click at [767, 237] on input "Vp" at bounding box center [763, 232] width 10 height 10
checkbox input "true"
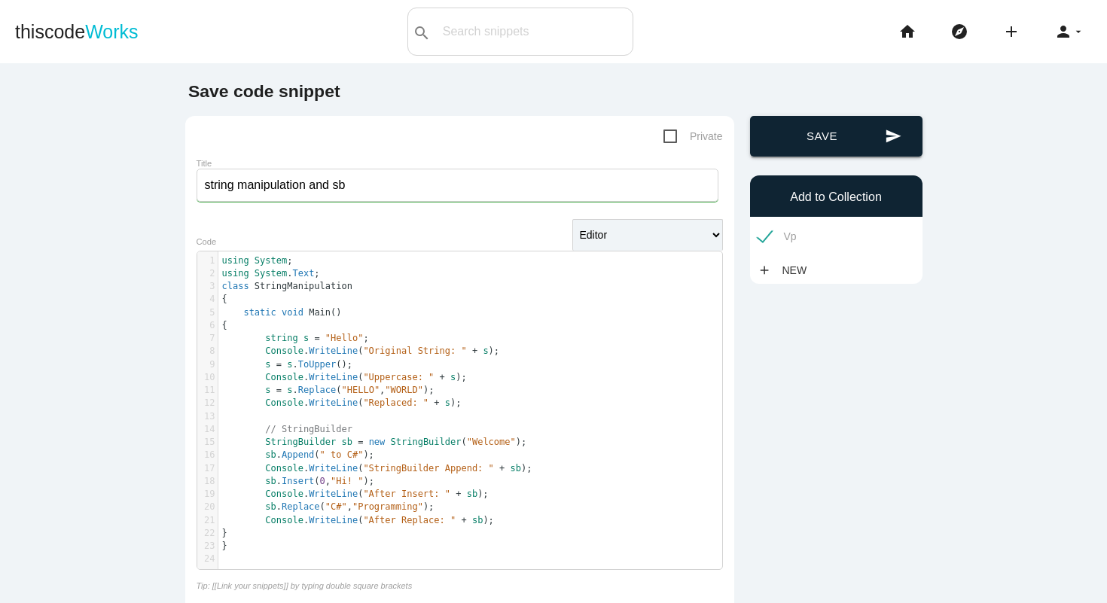
click at [835, 142] on button "send Save" at bounding box center [836, 136] width 172 height 41
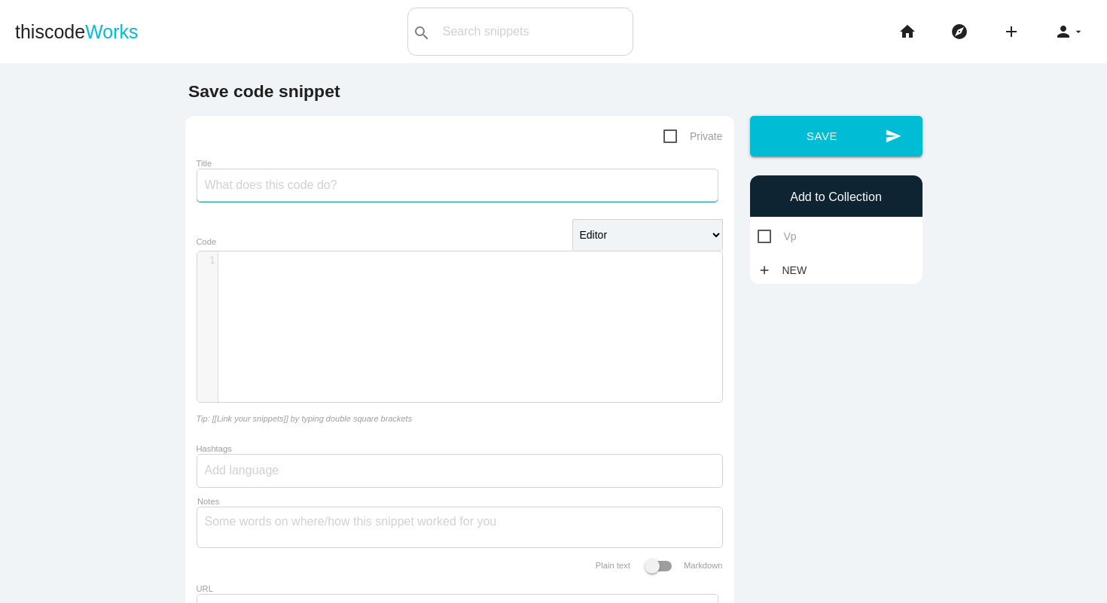
click at [386, 190] on input "Title" at bounding box center [458, 185] width 522 height 33
type input "split into substring"
click at [459, 285] on div "​ x 1 ​" at bounding box center [470, 338] width 547 height 173
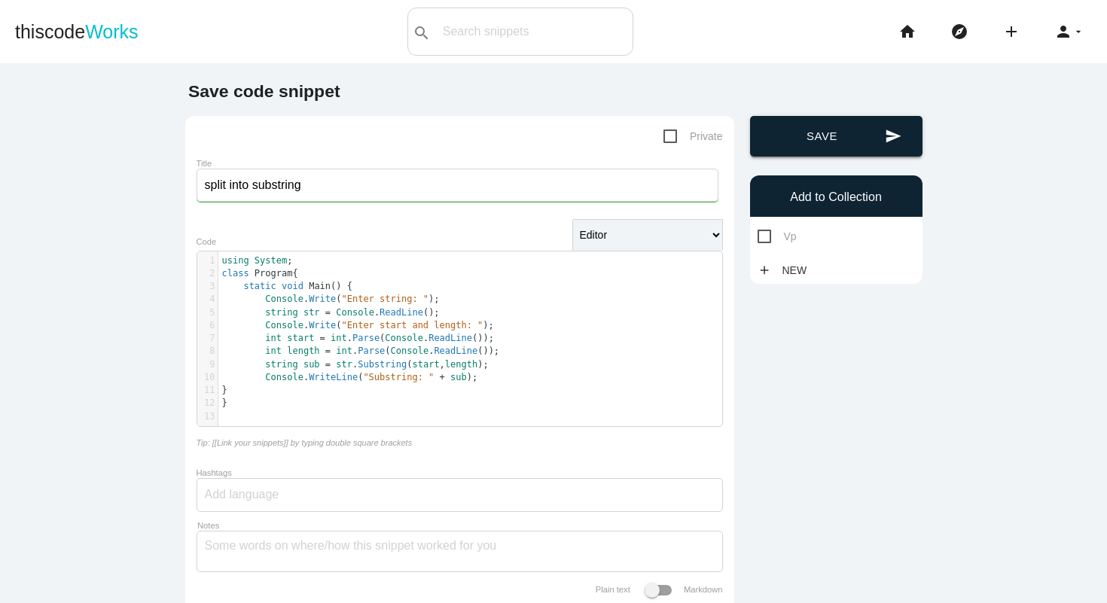
click at [841, 144] on button "send Save" at bounding box center [836, 136] width 172 height 41
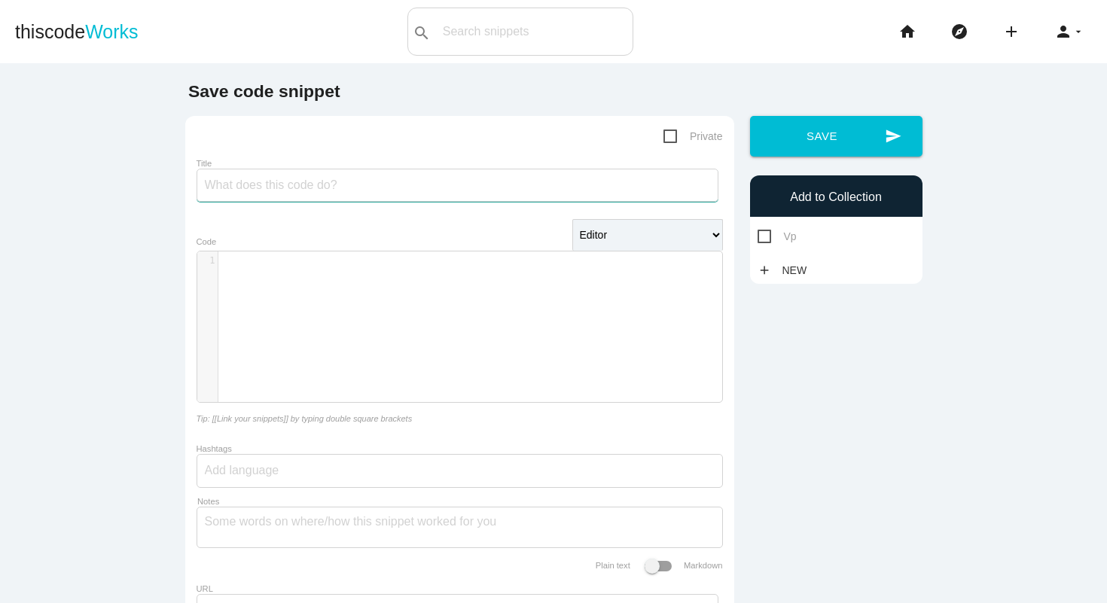
click at [382, 191] on input "Title" at bounding box center [458, 185] width 522 height 33
type input "count no of odd digits"
click at [331, 327] on div "​ x 1 ​" at bounding box center [470, 338] width 547 height 173
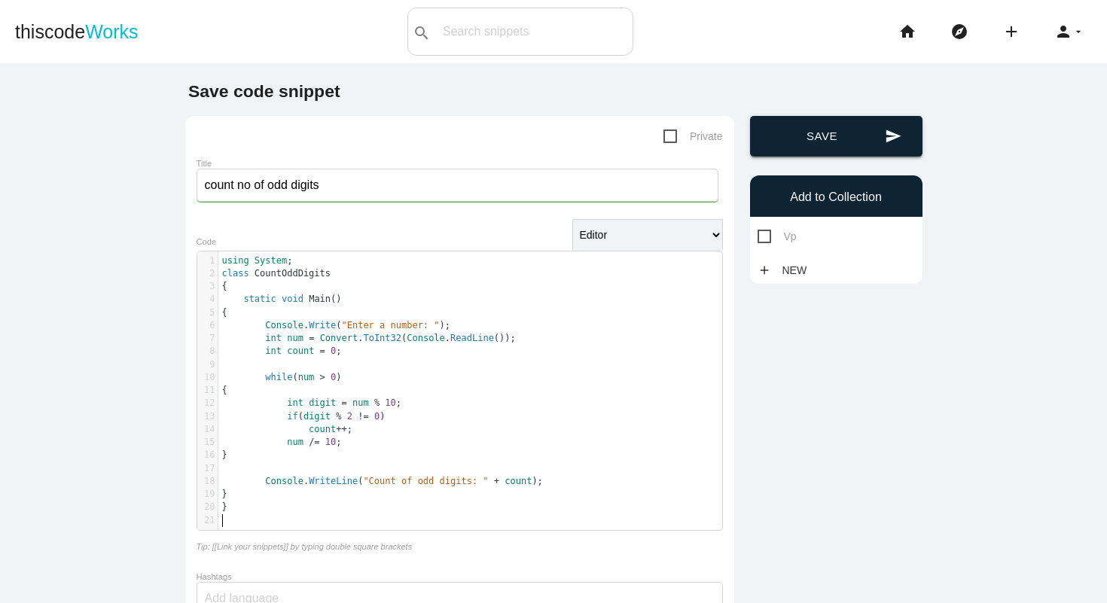
click at [849, 142] on button "send Save" at bounding box center [836, 136] width 172 height 41
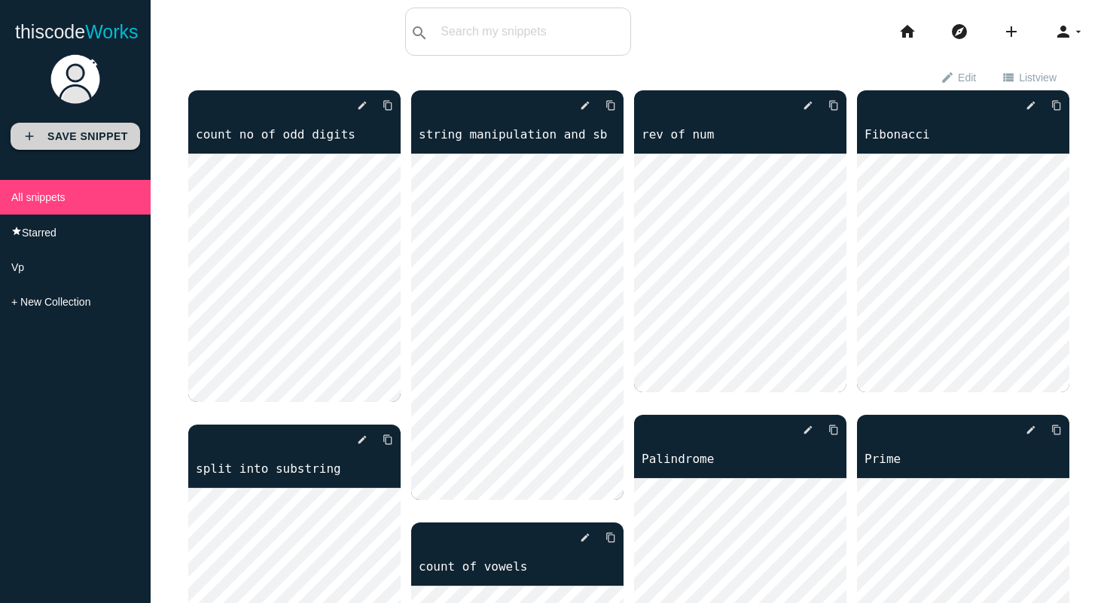
click at [80, 135] on b "Save Snippet" at bounding box center [87, 136] width 81 height 12
click at [119, 135] on b "Save Snippet" at bounding box center [87, 136] width 81 height 12
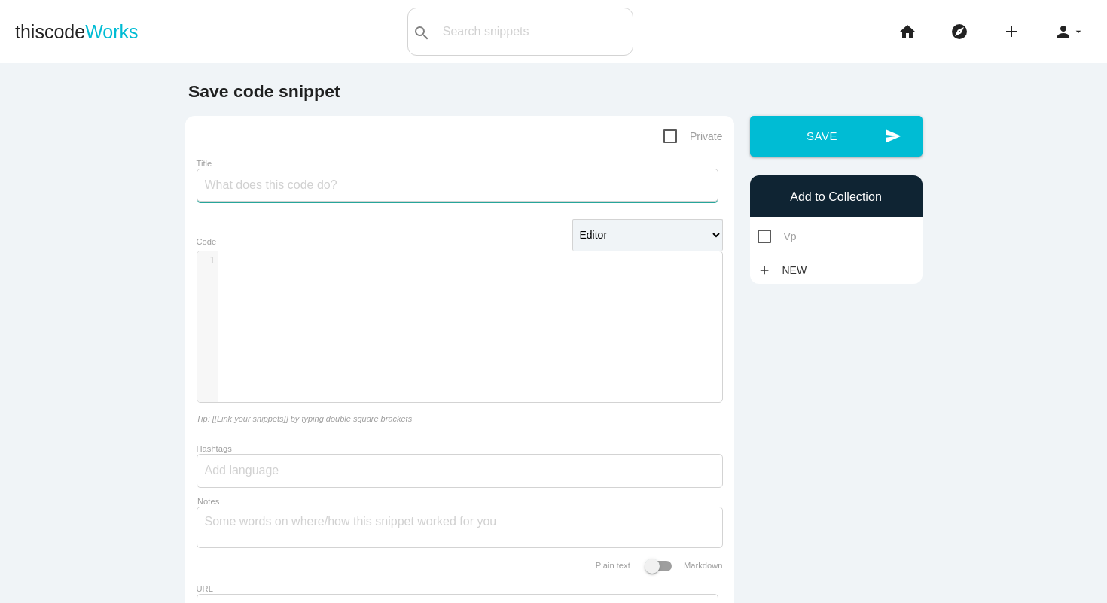
click at [437, 184] on input "Title" at bounding box center [458, 185] width 522 height 33
click at [493, 322] on div "​ x 1 ​" at bounding box center [470, 338] width 547 height 173
click at [281, 190] on input "max occuring string" at bounding box center [458, 185] width 522 height 33
type input "max occuring char in a string"
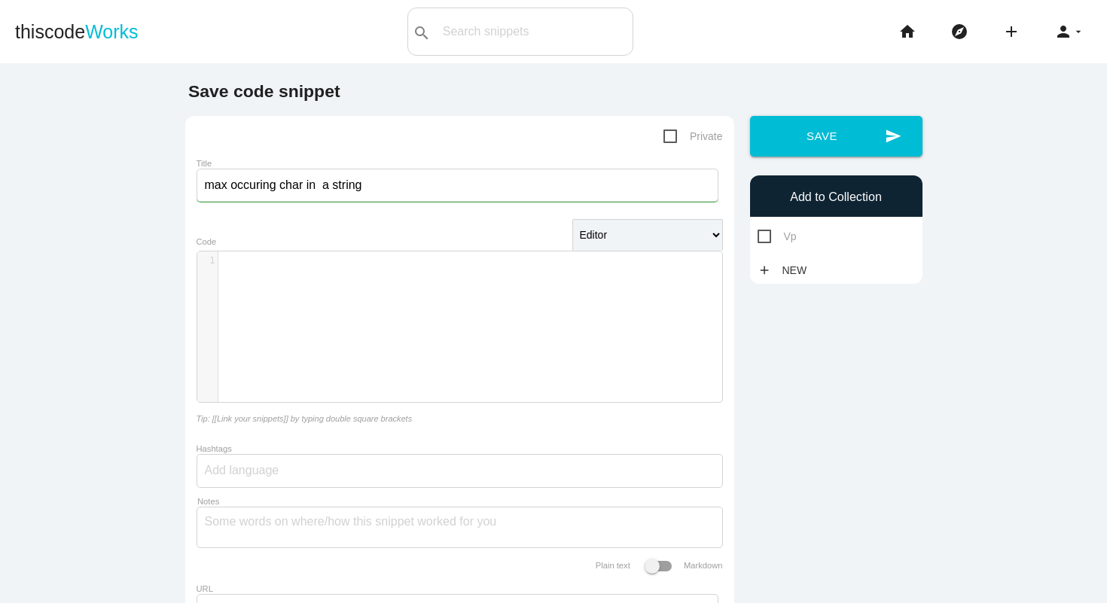
click at [321, 285] on div "​ x 1 ​" at bounding box center [470, 338] width 547 height 173
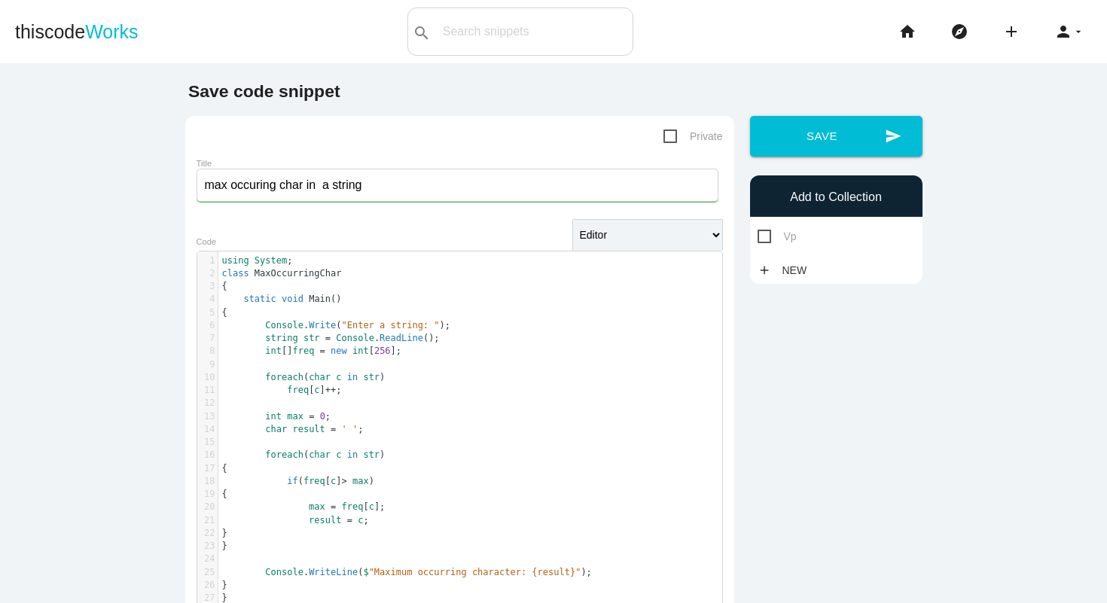
scroll to position [18, 0]
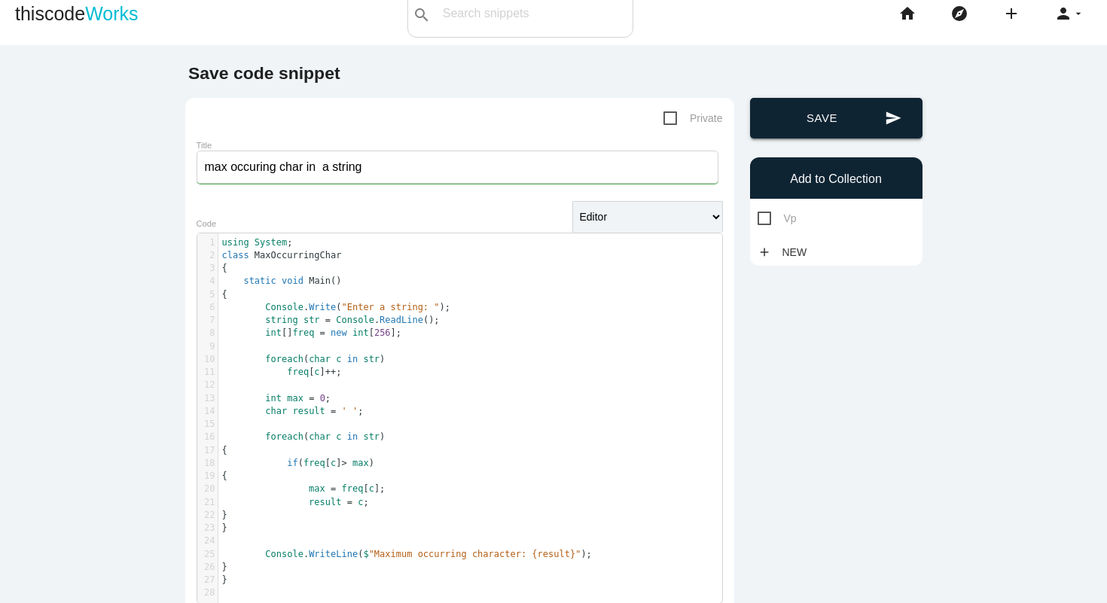
click at [872, 105] on button "send Save" at bounding box center [836, 118] width 172 height 41
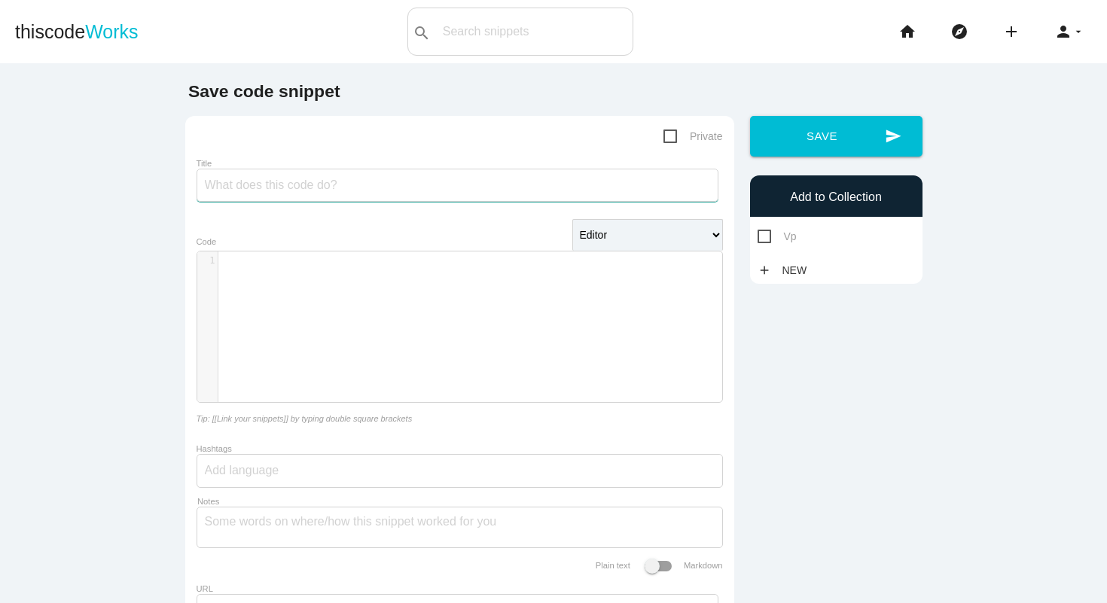
click at [489, 189] on input "Title" at bounding box center [458, 185] width 522 height 33
type input "smallest digit"
click at [369, 308] on div "​ x 1 ​" at bounding box center [470, 338] width 547 height 173
type textarea "v"
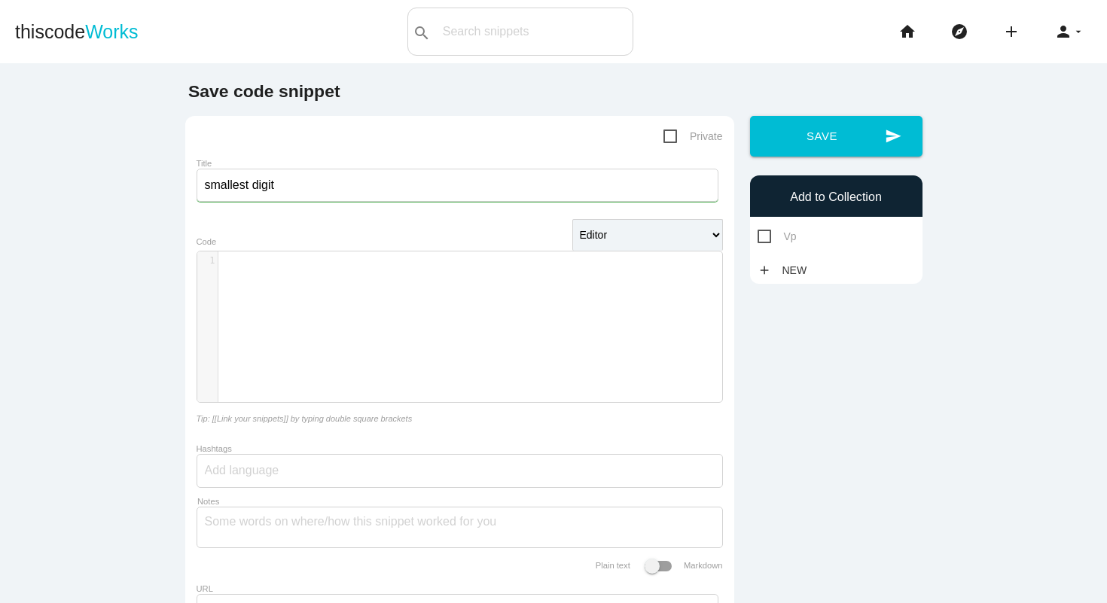
scroll to position [5, 4]
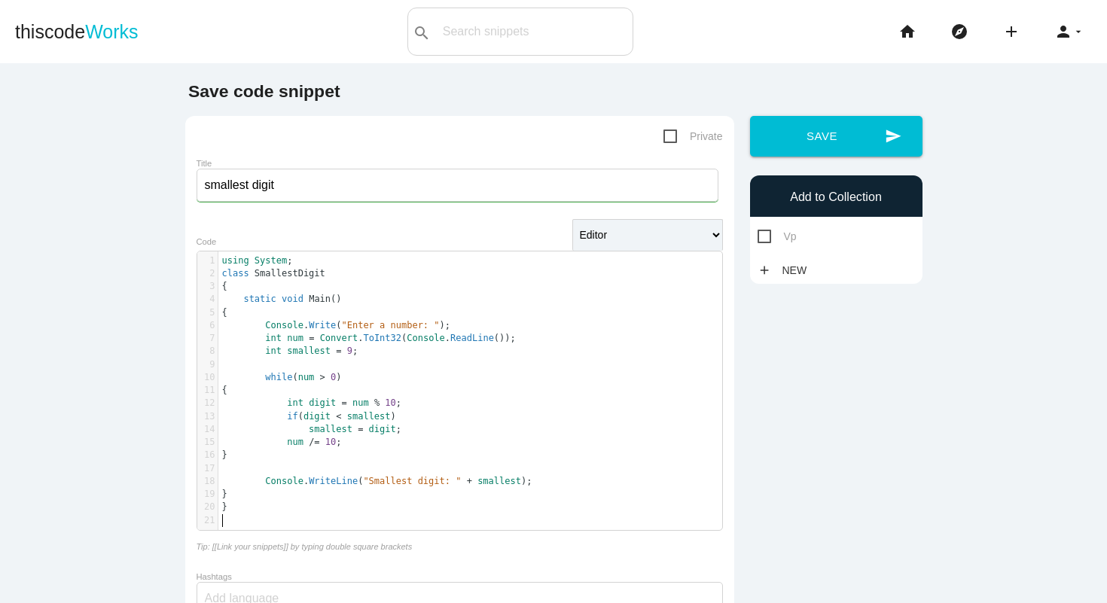
click at [784, 239] on span "Vp" at bounding box center [777, 236] width 39 height 19
click at [767, 237] on input "Vp" at bounding box center [763, 232] width 10 height 10
click at [773, 229] on span "Vp" at bounding box center [777, 236] width 39 height 19
click at [767, 229] on input "Vp" at bounding box center [763, 232] width 10 height 10
checkbox input "false"
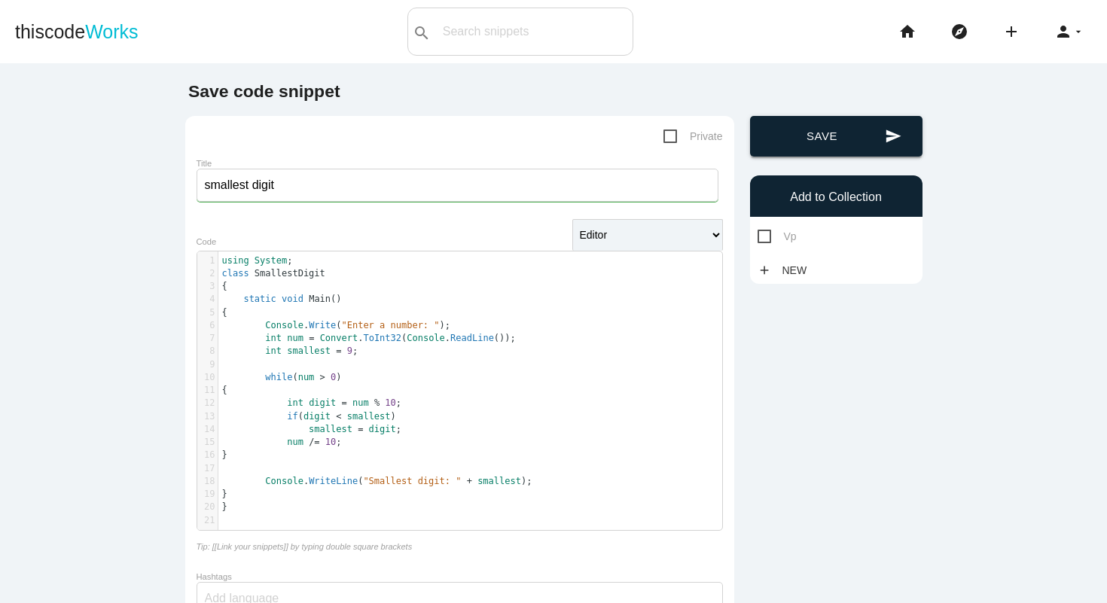
click at [861, 129] on button "send Save" at bounding box center [836, 136] width 172 height 41
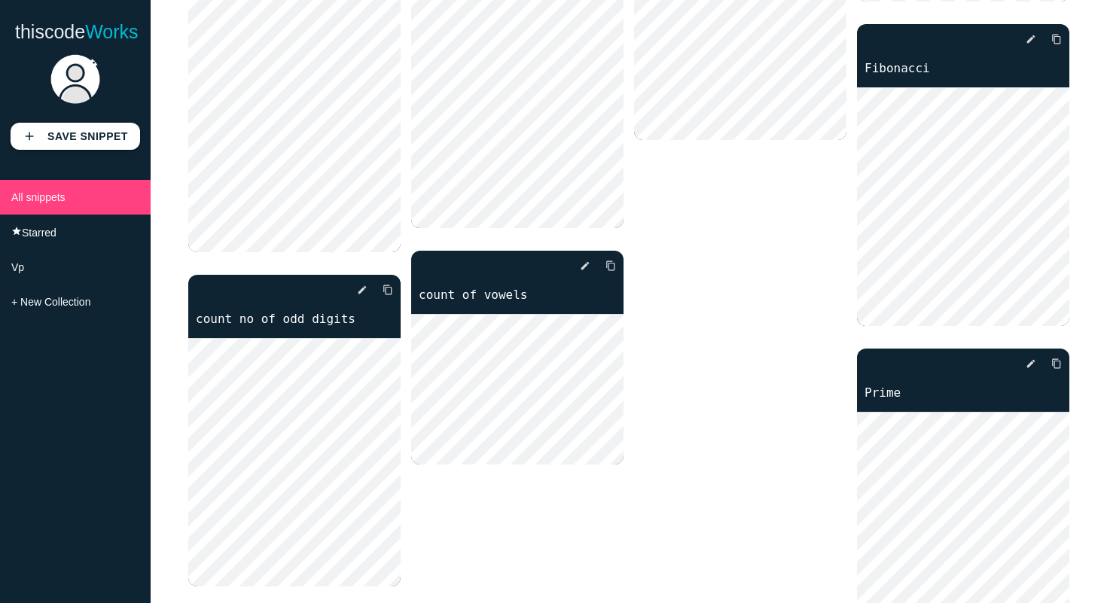
scroll to position [568, 0]
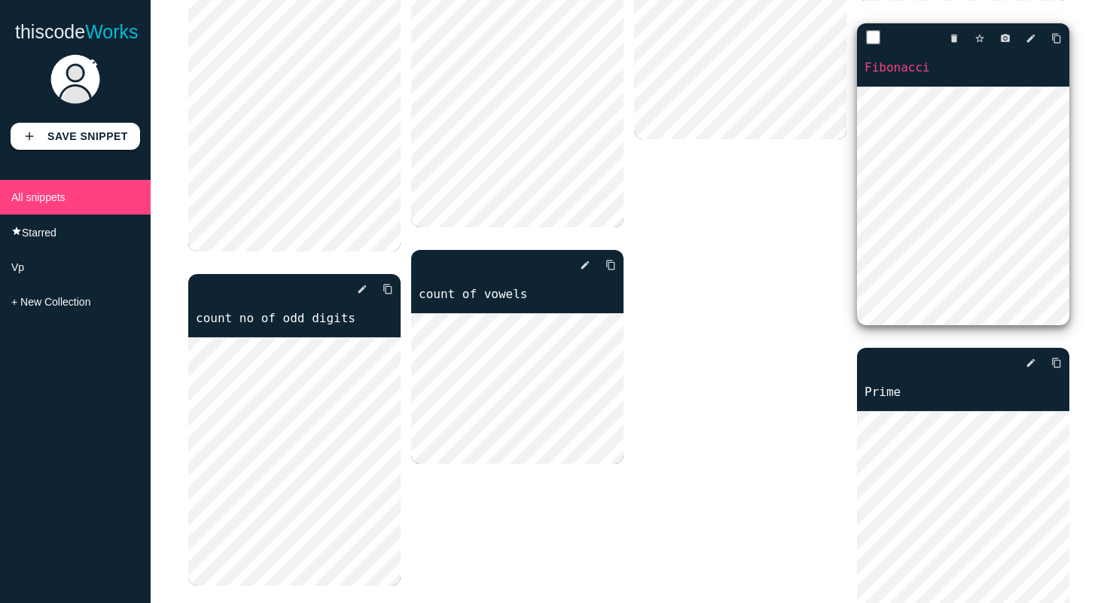
drag, startPoint x: 969, startPoint y: 56, endPoint x: 743, endPoint y: 218, distance: 277.9
click at [876, 44] on input "checkbox" at bounding box center [873, 37] width 15 height 15
click at [876, 40] on input "checkbox" at bounding box center [873, 37] width 15 height 15
checkbox input "false"
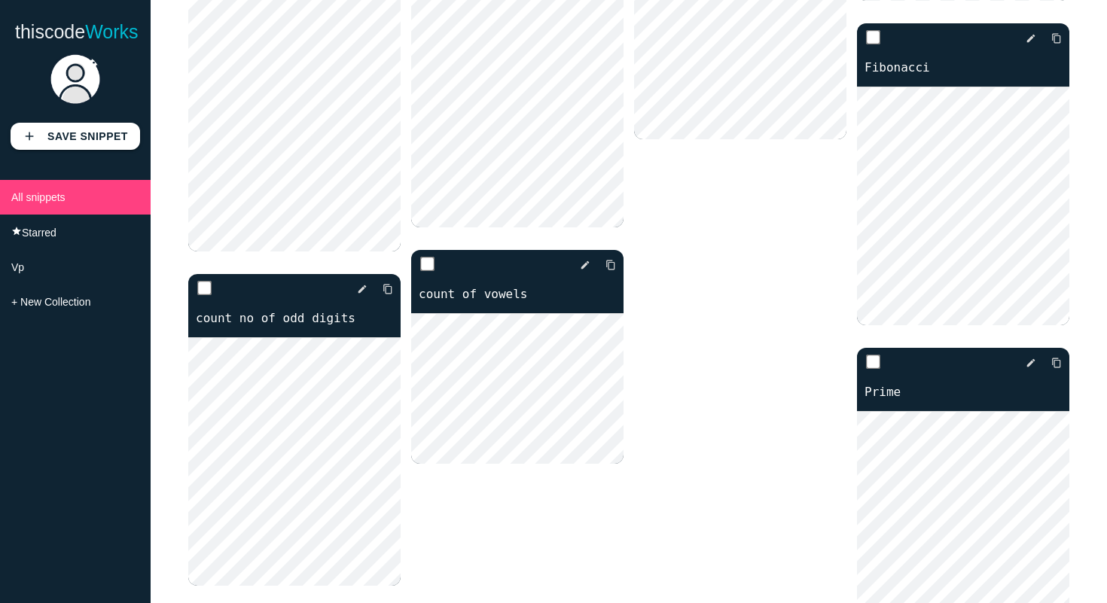
drag, startPoint x: 900, startPoint y: 40, endPoint x: 685, endPoint y: 175, distance: 254.5
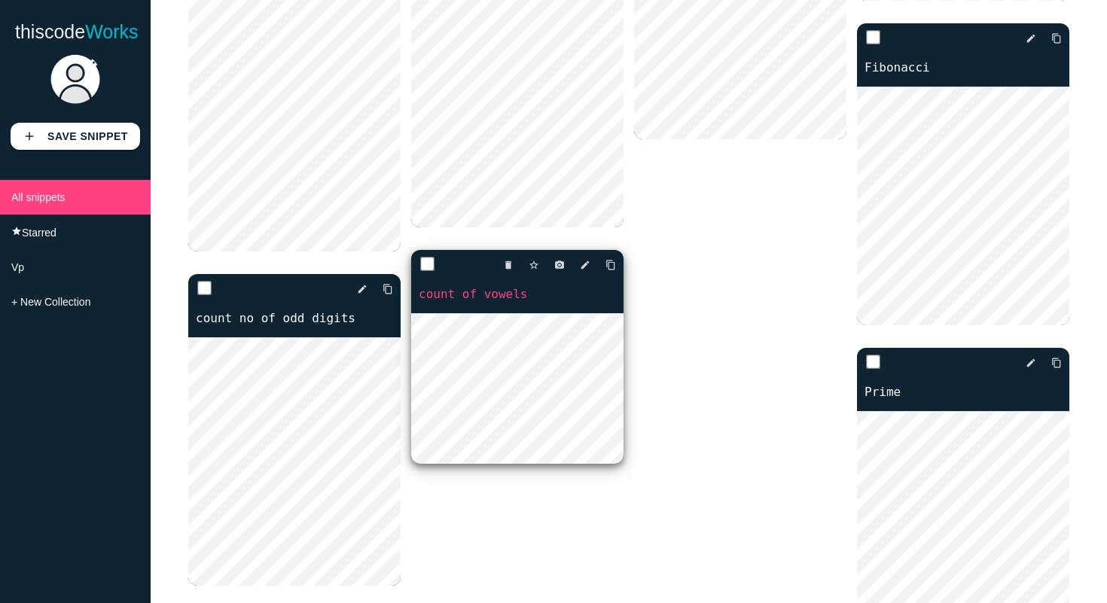
drag, startPoint x: 471, startPoint y: 267, endPoint x: 688, endPoint y: 161, distance: 242.1
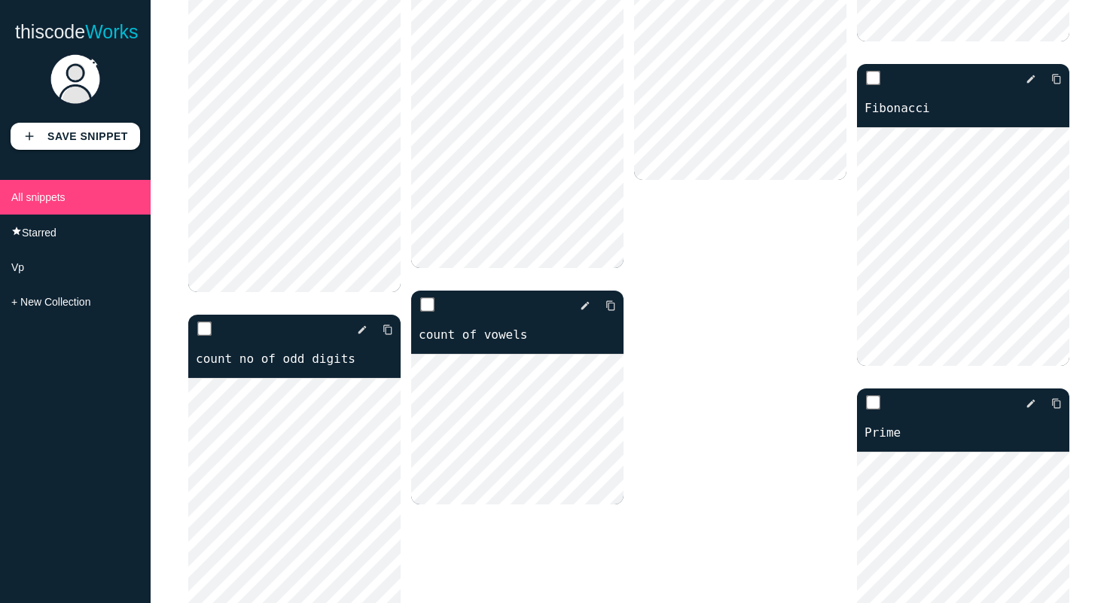
scroll to position [707, 0]
